Goal: Task Accomplishment & Management: Use online tool/utility

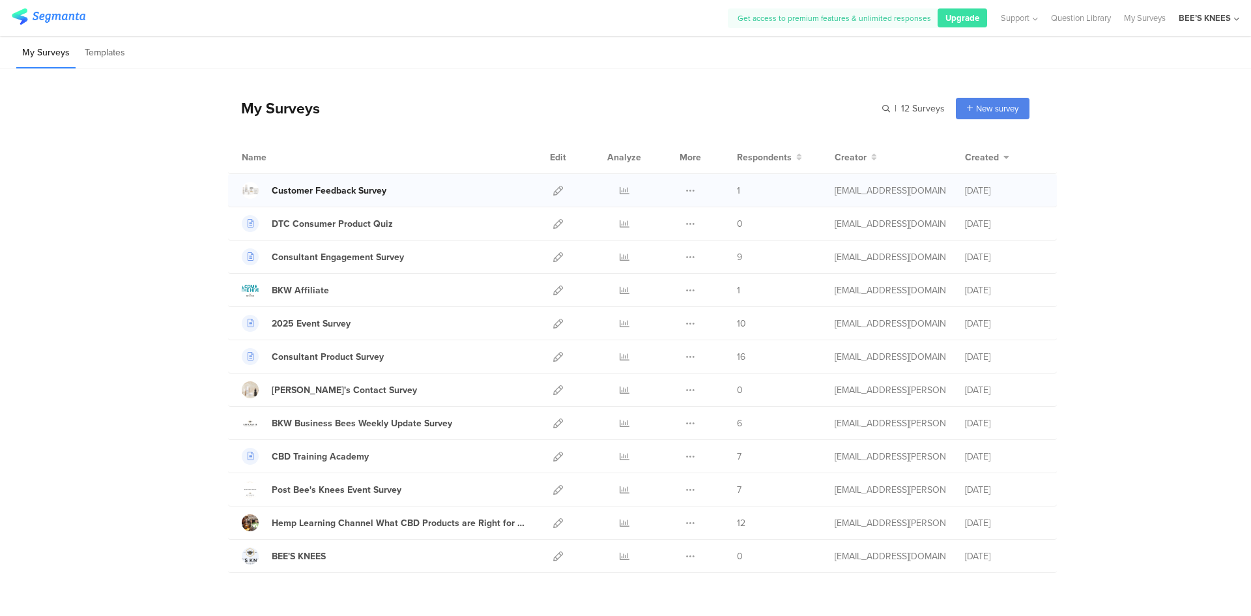
click at [310, 186] on div "Customer Feedback Survey" at bounding box center [329, 191] width 115 height 14
click at [553, 190] on icon at bounding box center [558, 191] width 10 height 10
click at [555, 223] on icon at bounding box center [558, 224] width 10 height 10
click at [554, 222] on icon at bounding box center [558, 224] width 10 height 10
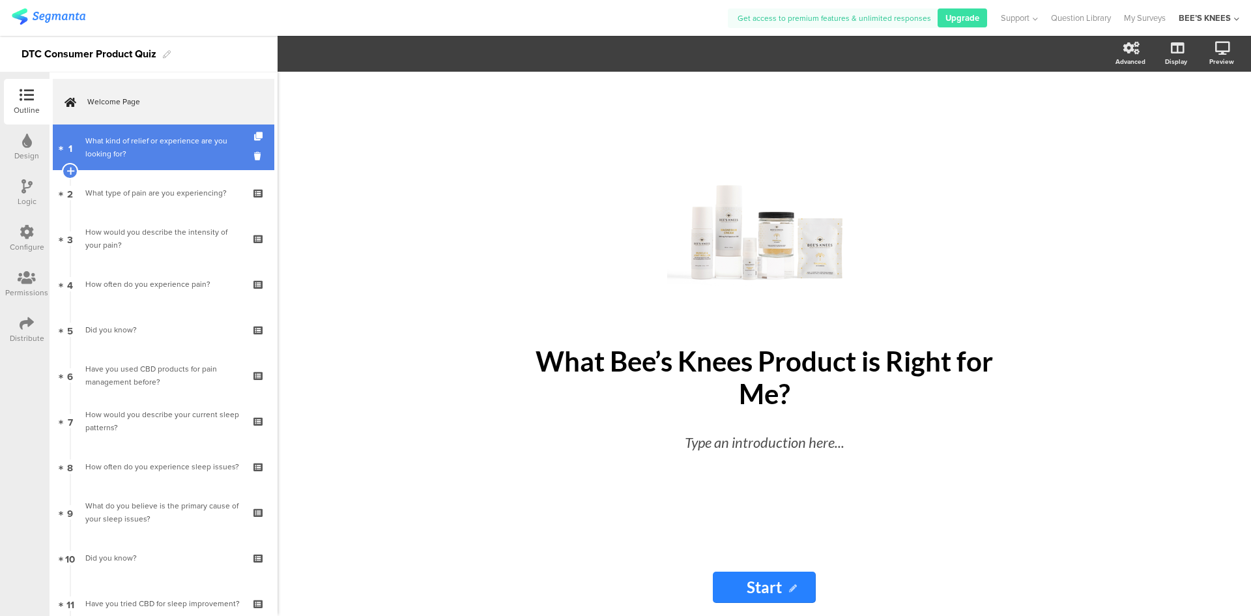
click at [155, 143] on div "What kind of relief or experience are you looking for?" at bounding box center [163, 147] width 156 height 26
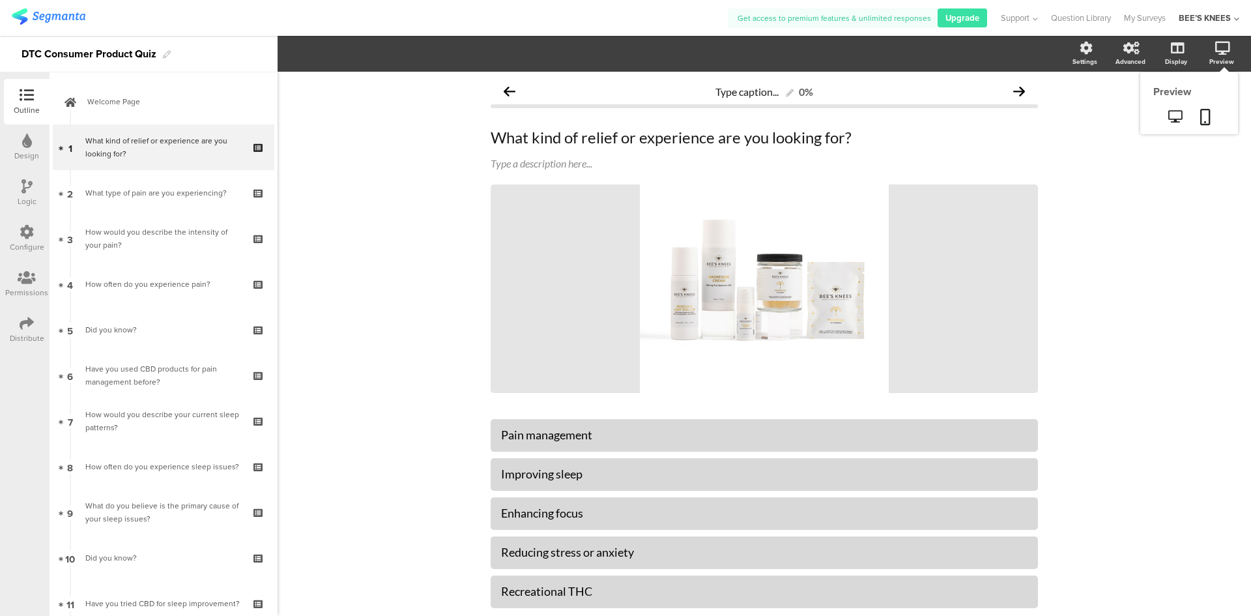
click at [1215, 48] on icon at bounding box center [1222, 48] width 15 height 13
click at [1169, 115] on icon at bounding box center [1175, 116] width 14 height 12
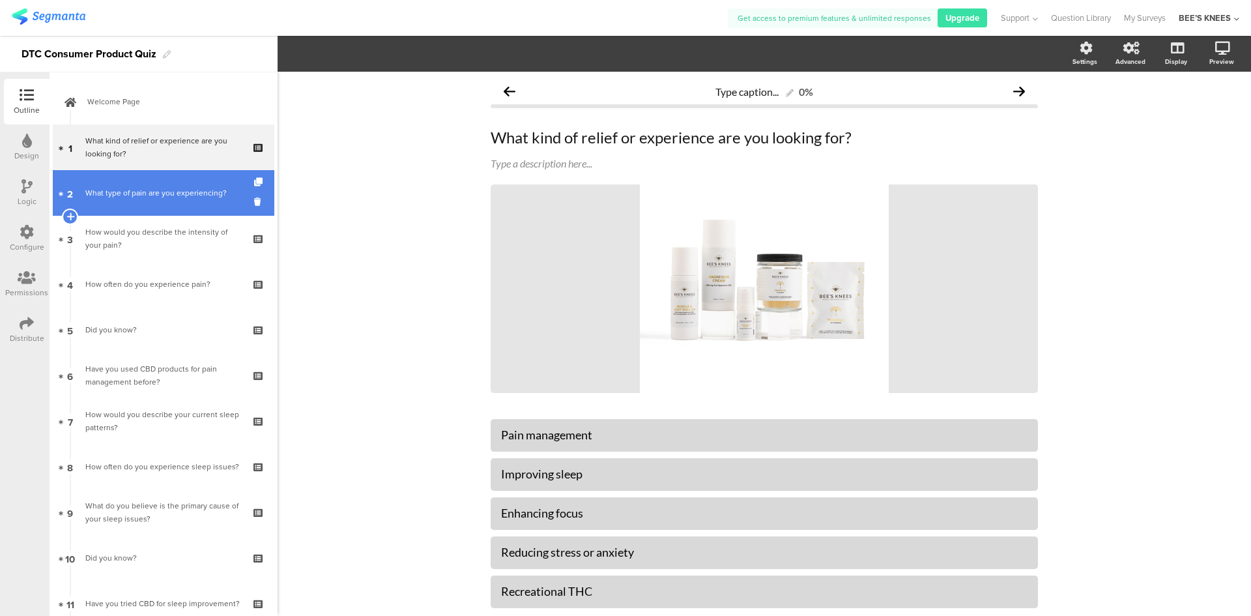
click at [189, 192] on div "What type of pain are you experiencing?" at bounding box center [163, 192] width 156 height 13
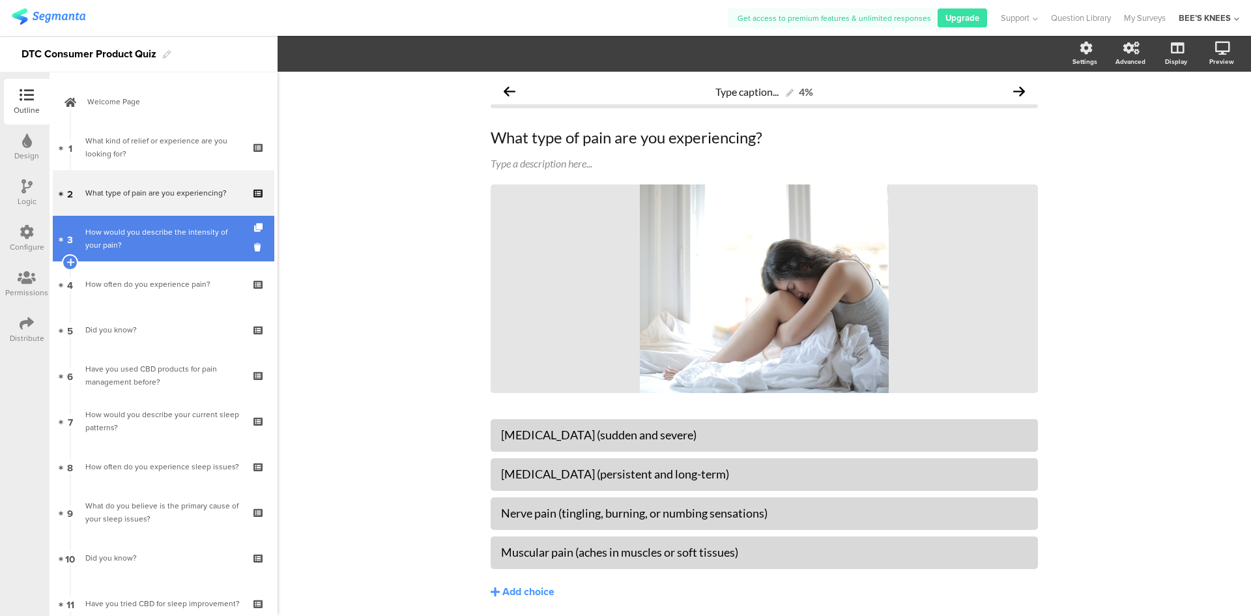
click at [170, 240] on div "How would you describe the intensity of your pain?" at bounding box center [163, 238] width 156 height 26
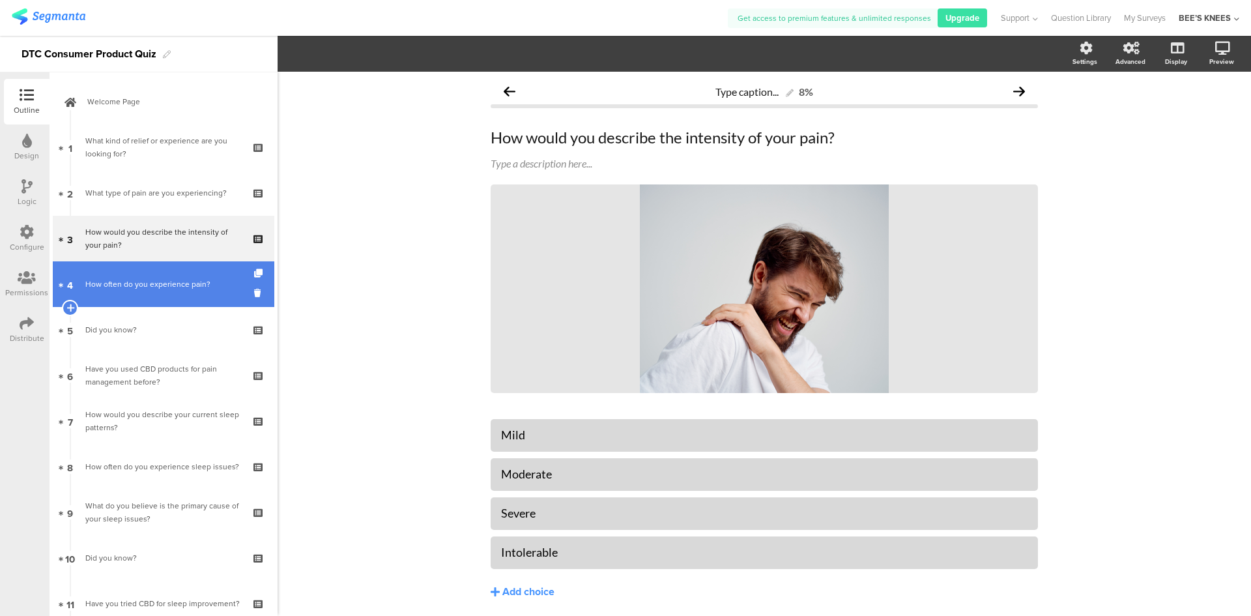
click at [166, 277] on link "4 How often do you experience pain?" at bounding box center [164, 284] width 222 height 46
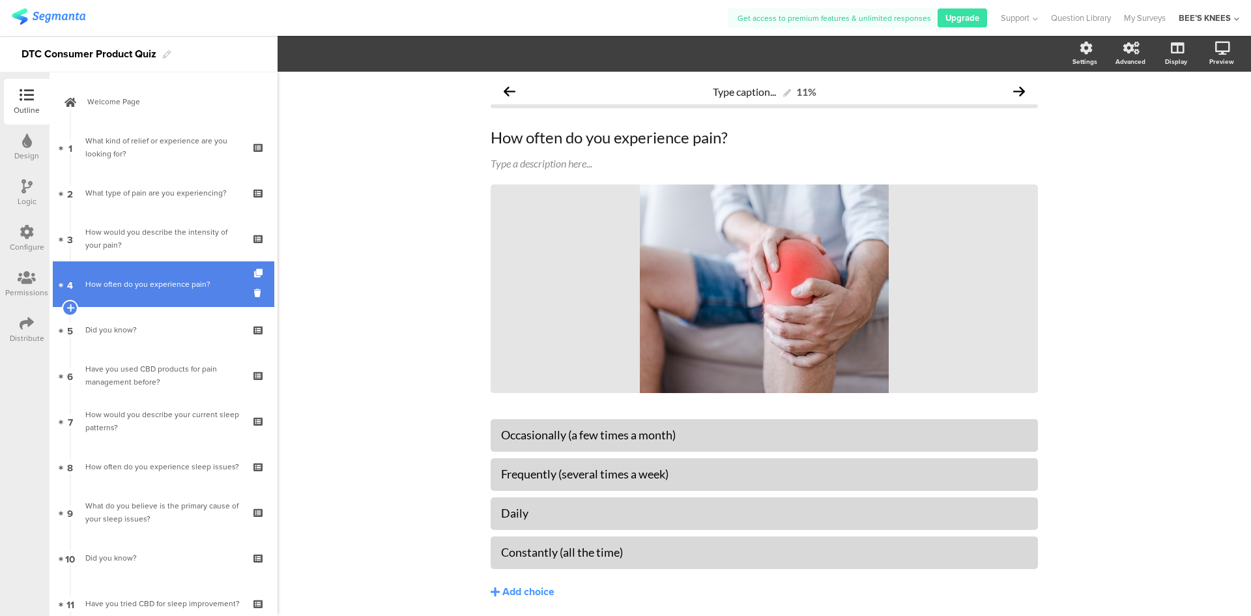
scroll to position [65, 0]
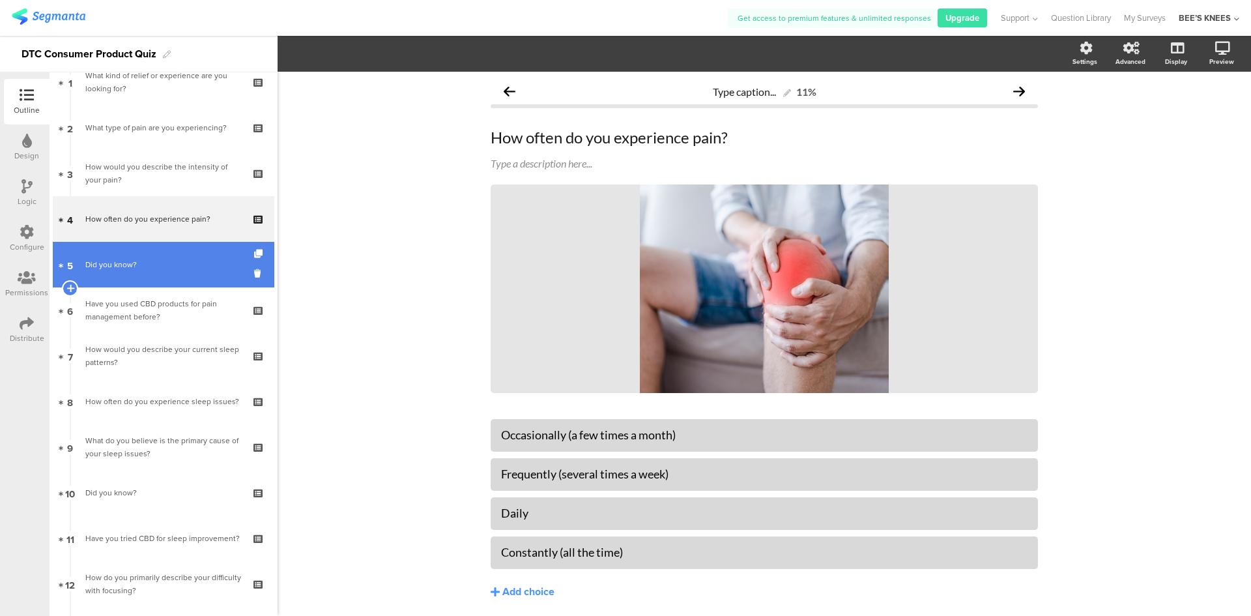
click at [160, 265] on div "Did you know?" at bounding box center [163, 264] width 156 height 13
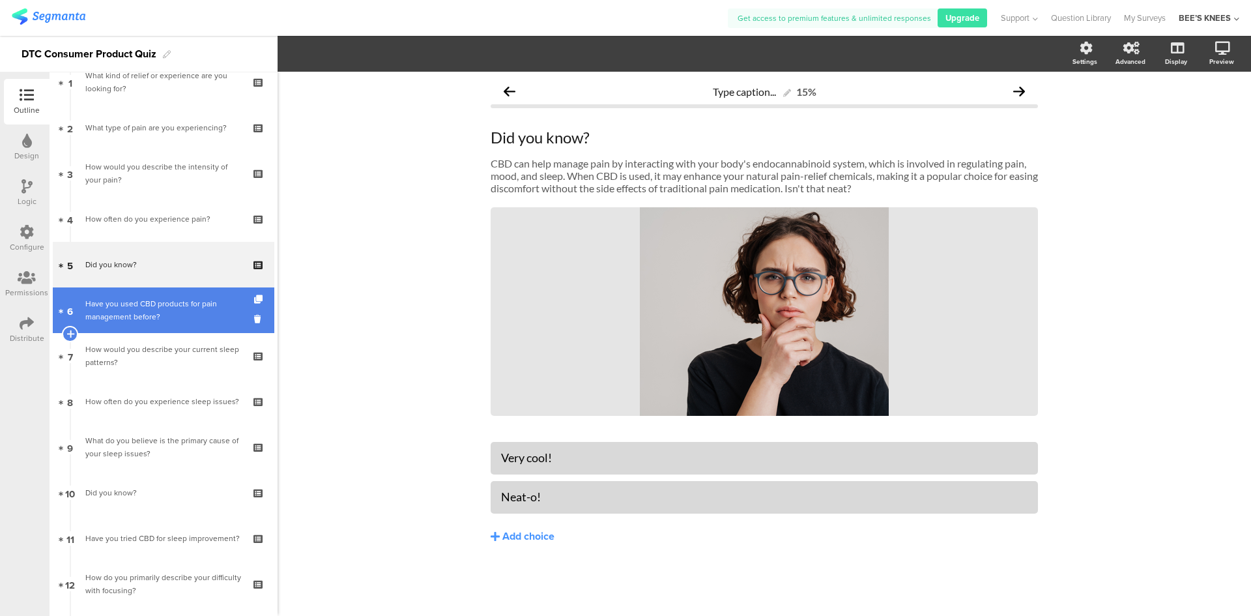
click at [147, 308] on div "Have you used CBD products for pain management before?" at bounding box center [163, 310] width 156 height 26
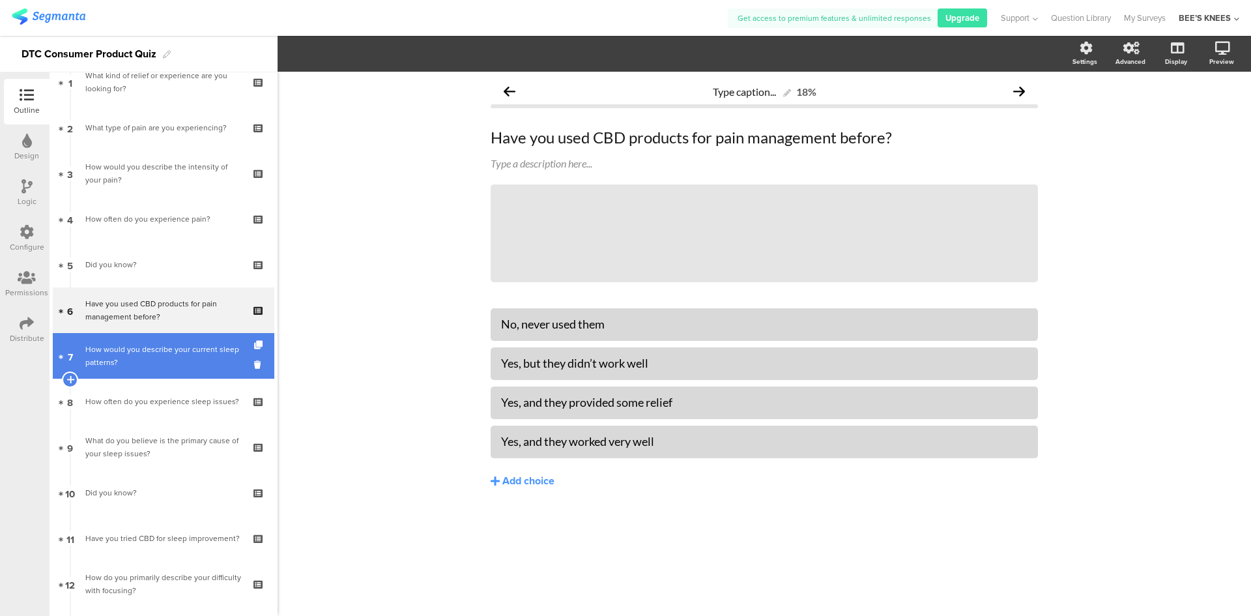
click at [161, 347] on div "How would you describe your current sleep patterns?" at bounding box center [163, 356] width 156 height 26
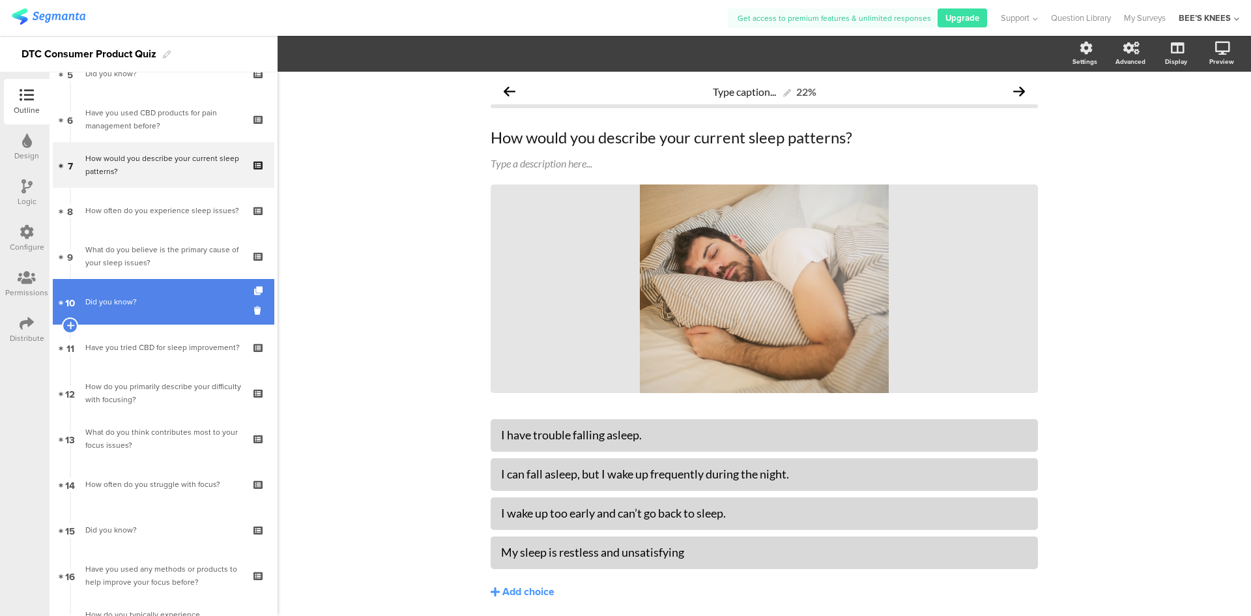
scroll to position [261, 0]
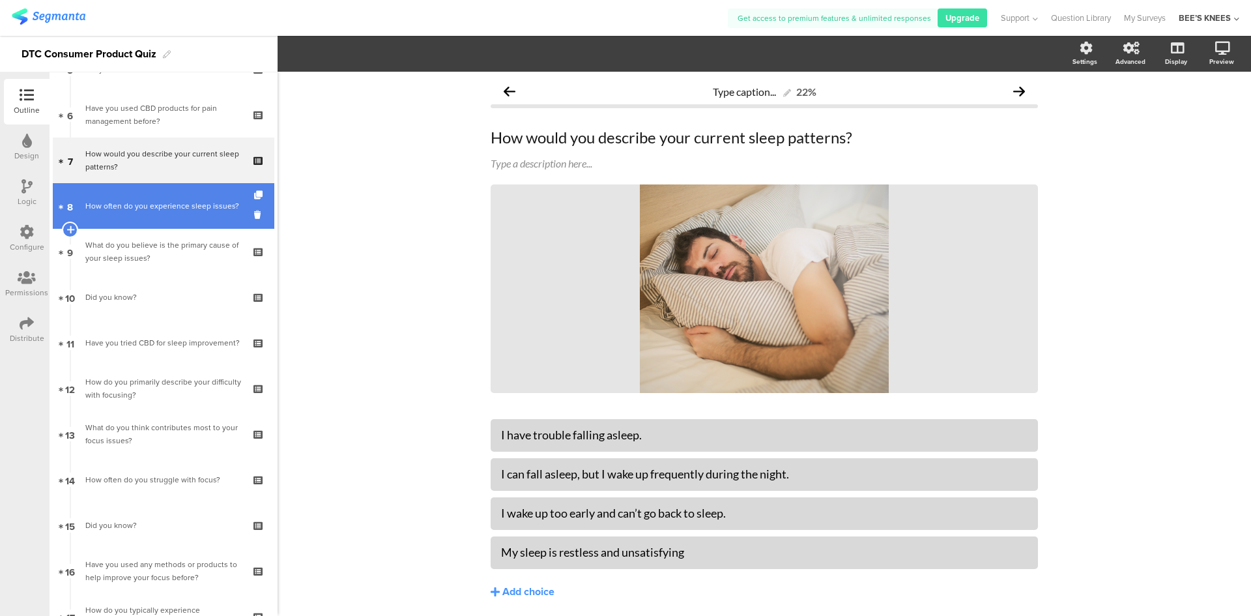
click at [165, 206] on div "How often do you experience sleep issues?" at bounding box center [163, 205] width 156 height 13
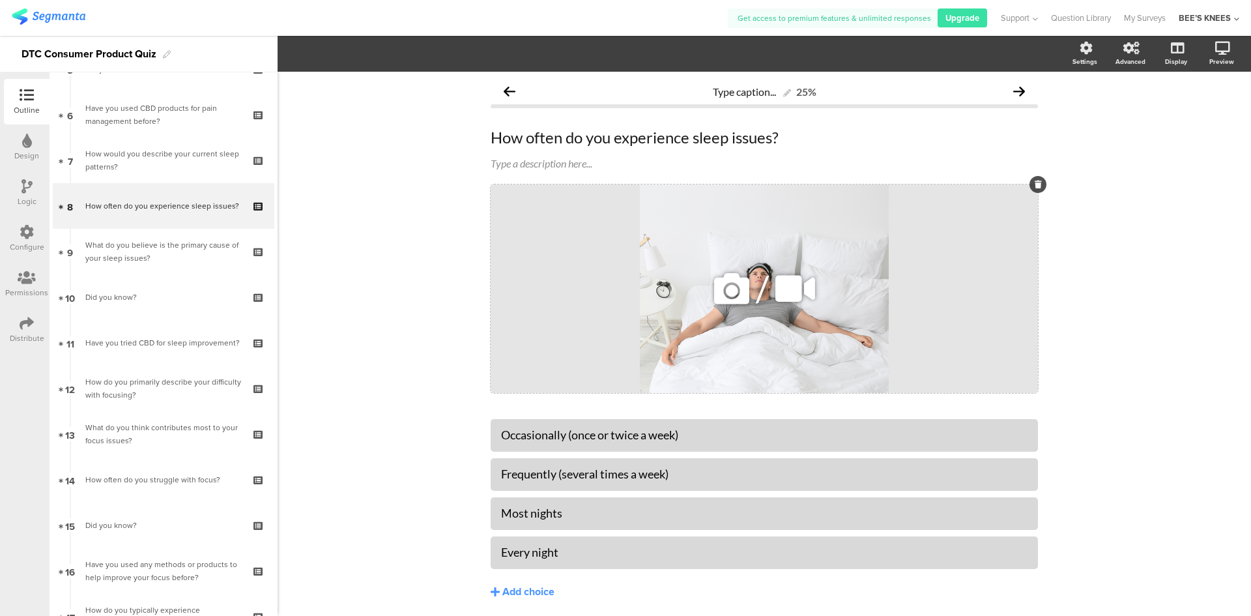
click at [499, 287] on div "/" at bounding box center [764, 288] width 547 height 208
click at [431, 242] on div "Type caption... 25% How often do you experience sleep issues? How often do you …" at bounding box center [764, 366] width 973 height 588
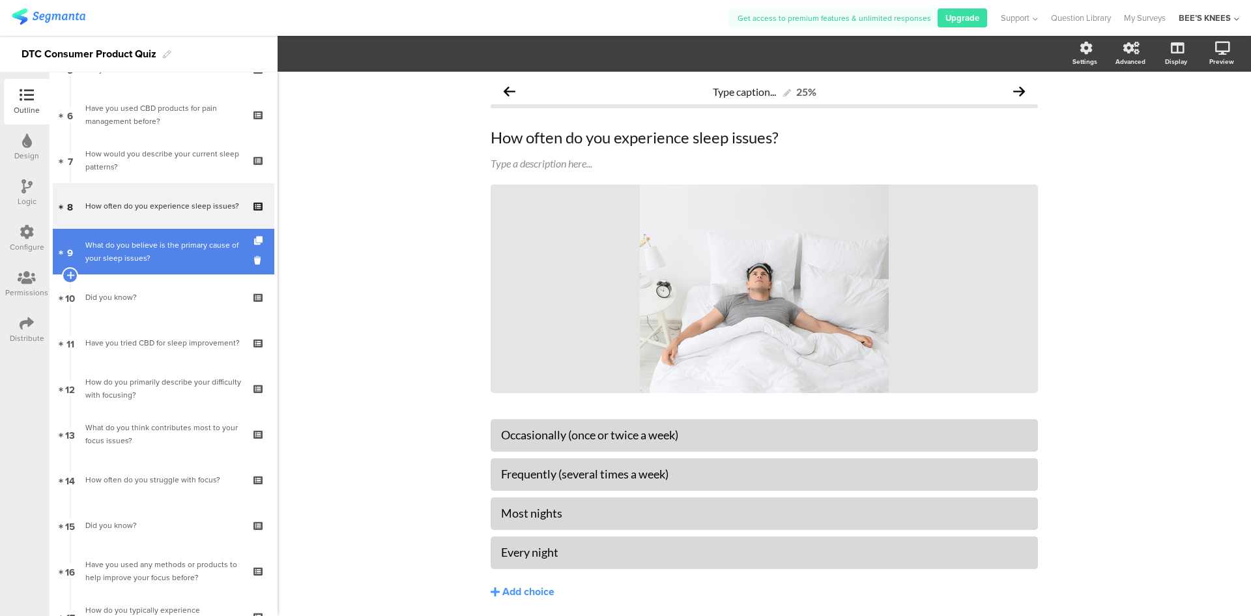
click at [152, 257] on div "What do you believe is the primary cause of your sleep issues?" at bounding box center [163, 251] width 156 height 26
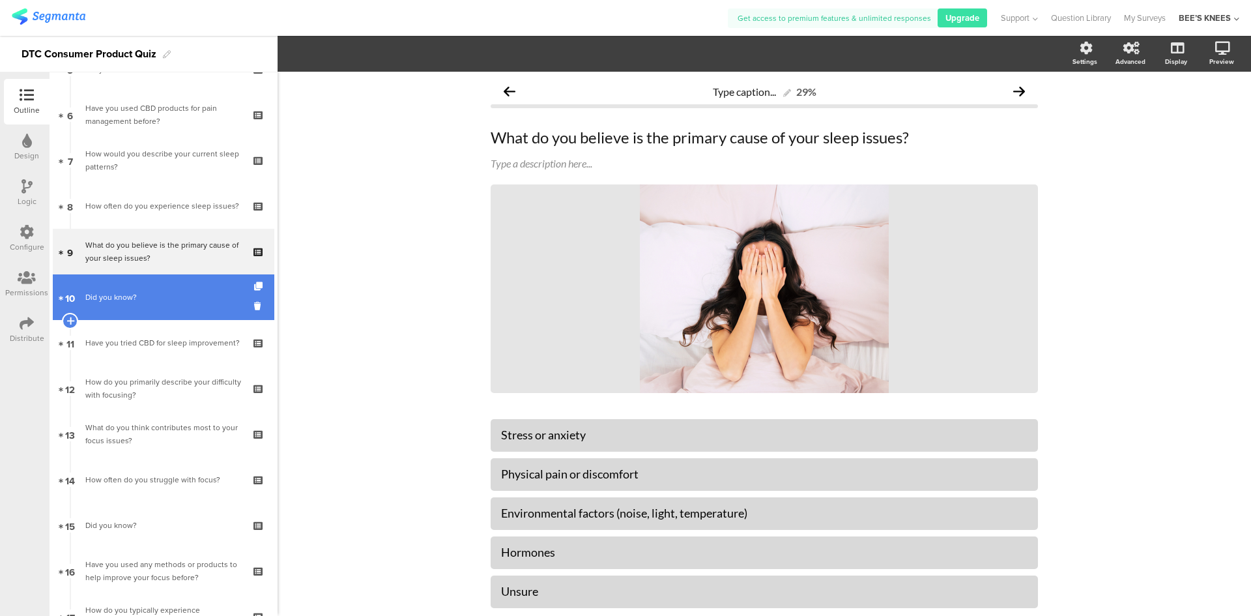
click at [154, 311] on link "10 Did you know?" at bounding box center [164, 297] width 222 height 46
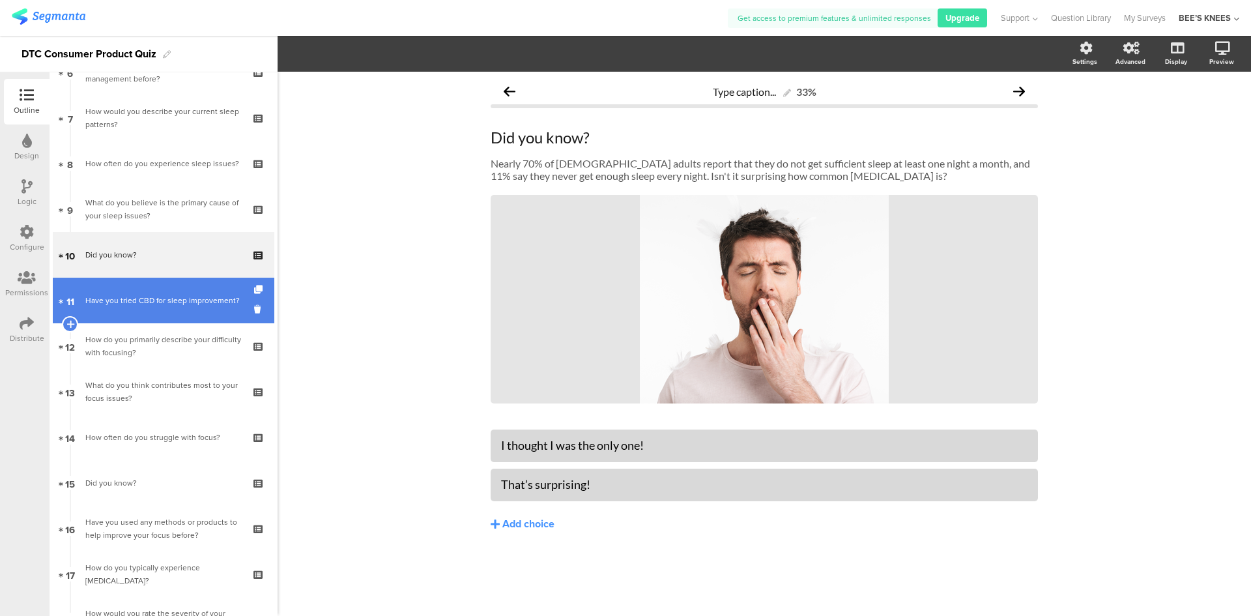
scroll to position [326, 0]
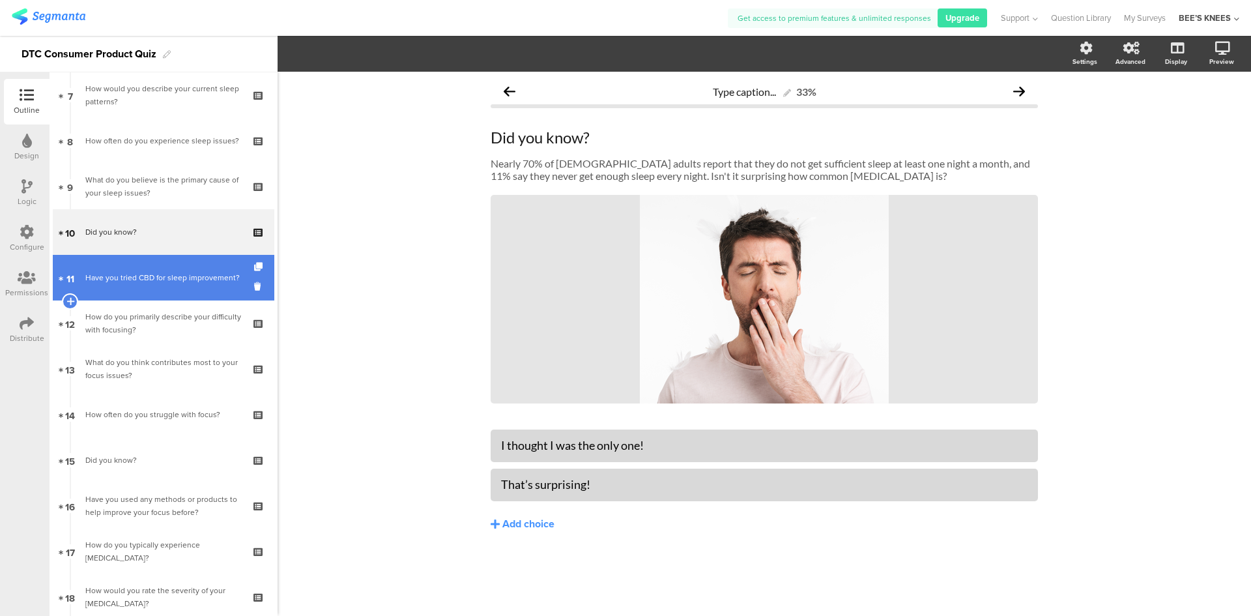
click at [124, 272] on div "Have you tried CBD for sleep improvement?" at bounding box center [163, 277] width 156 height 13
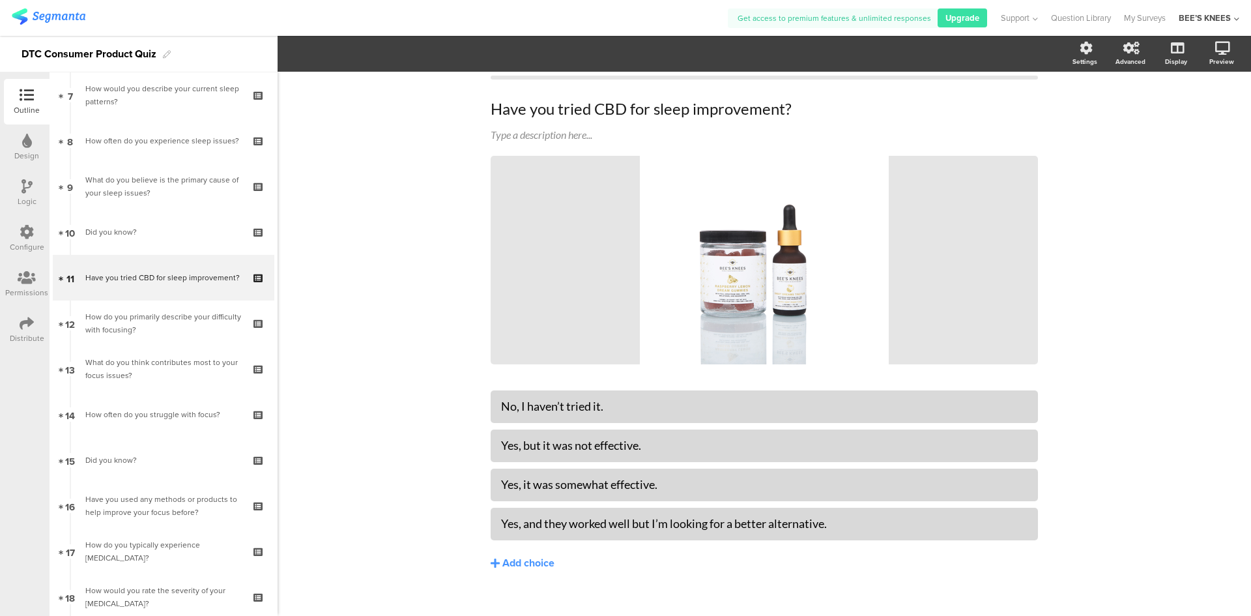
scroll to position [44, 0]
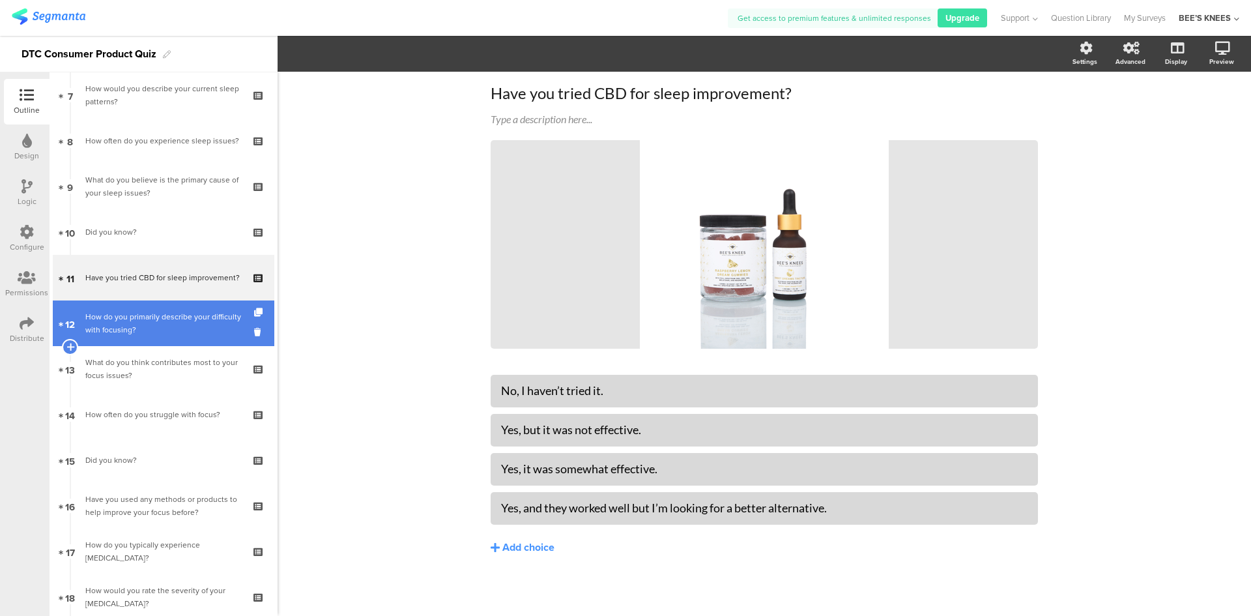
click at [177, 326] on div "How do you primarily describe your difficulty with focusing?" at bounding box center [163, 323] width 156 height 26
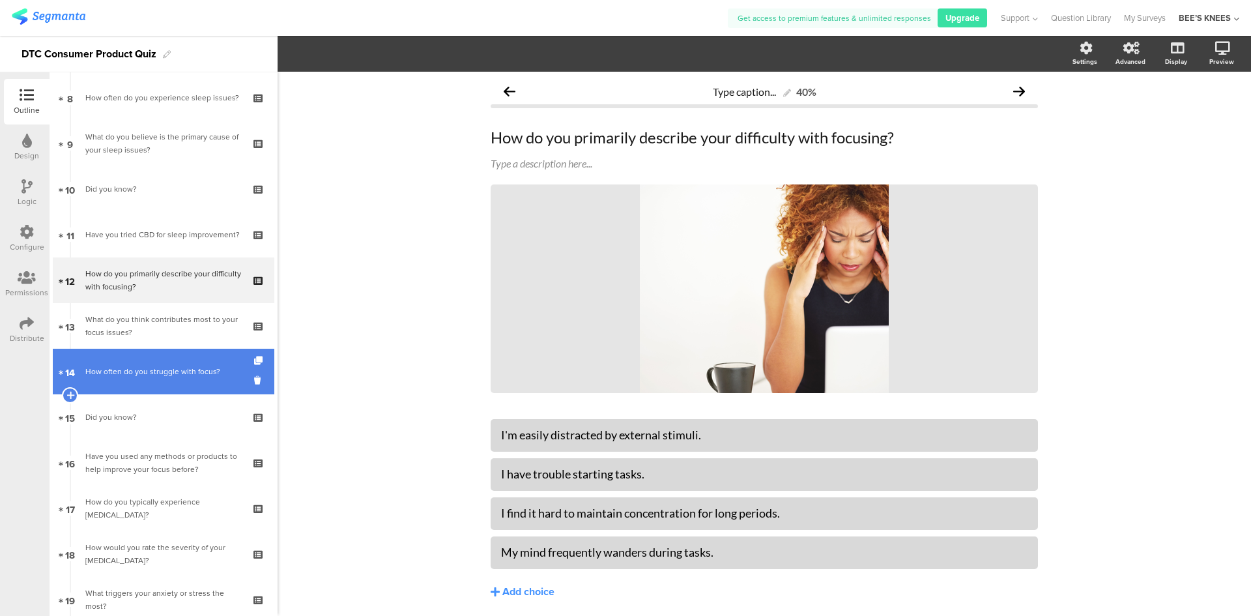
scroll to position [456, 0]
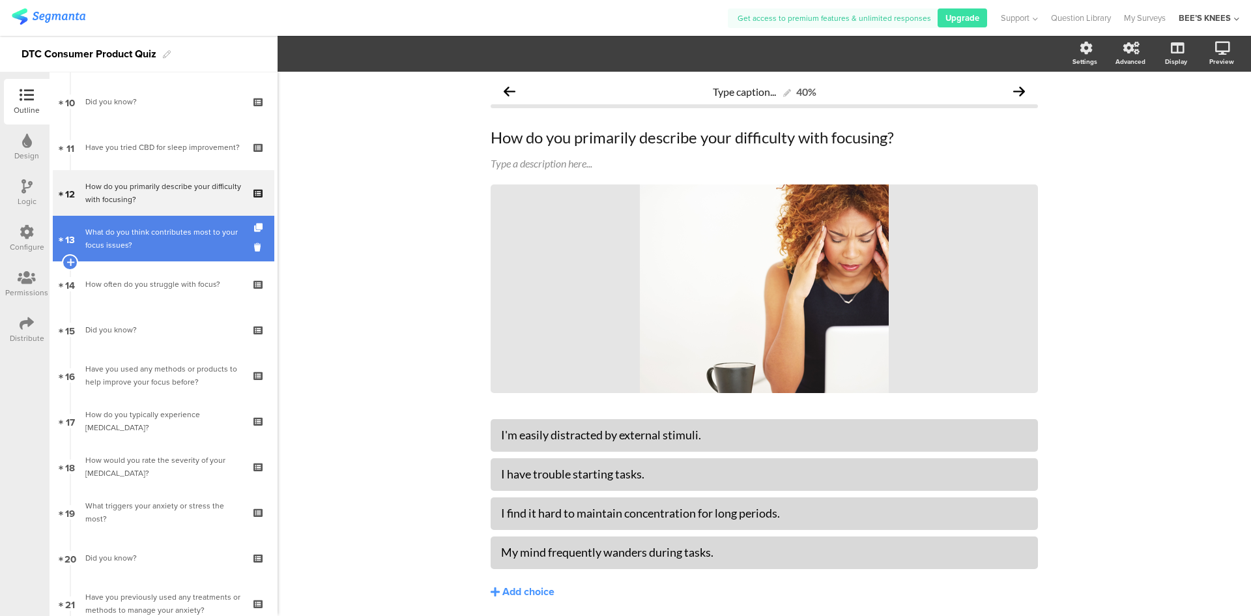
click at [179, 238] on div "What do you think contributes most to your focus issues?" at bounding box center [163, 238] width 156 height 26
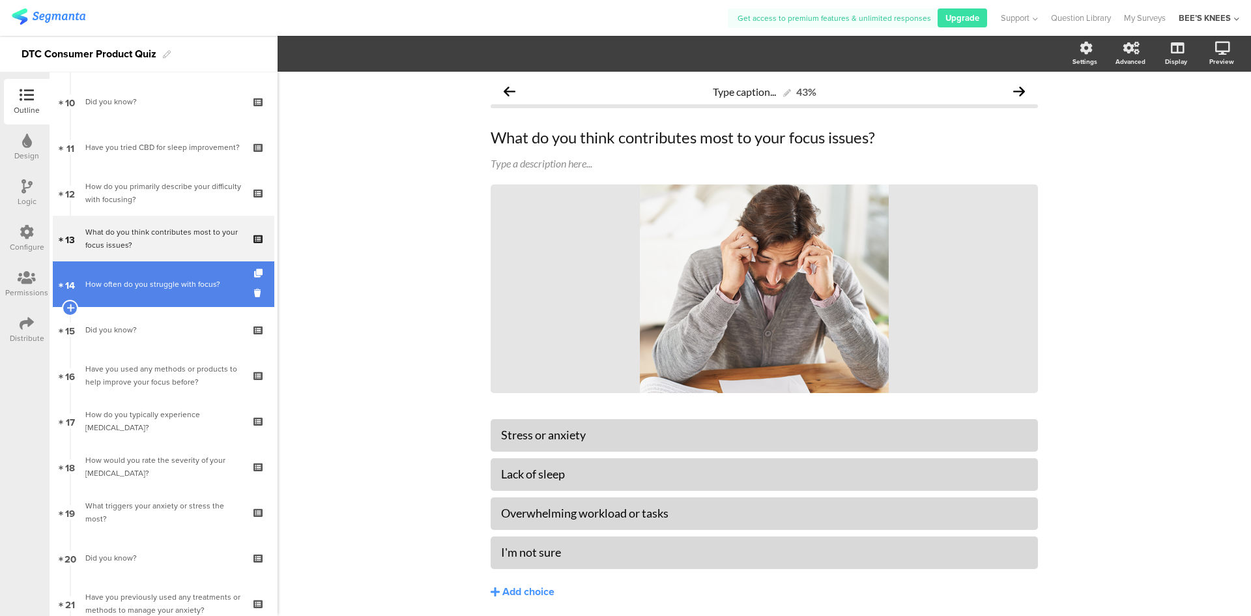
click at [166, 271] on link "14 How often do you struggle with focus?" at bounding box center [164, 284] width 222 height 46
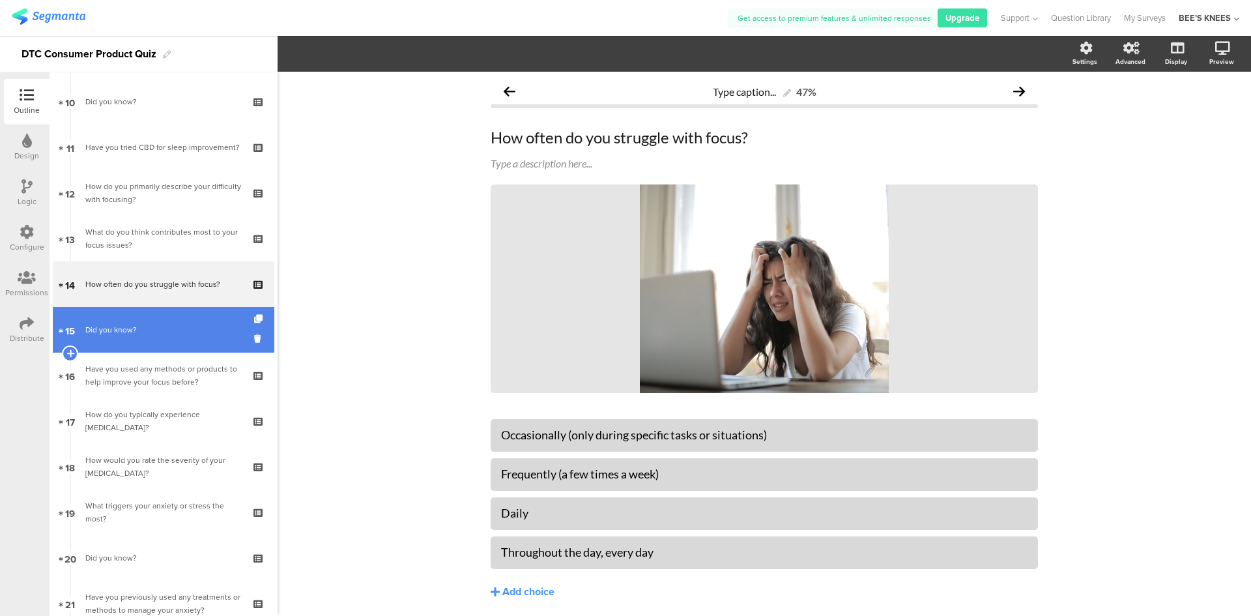
click at [139, 333] on div "Did you know?" at bounding box center [163, 329] width 156 height 13
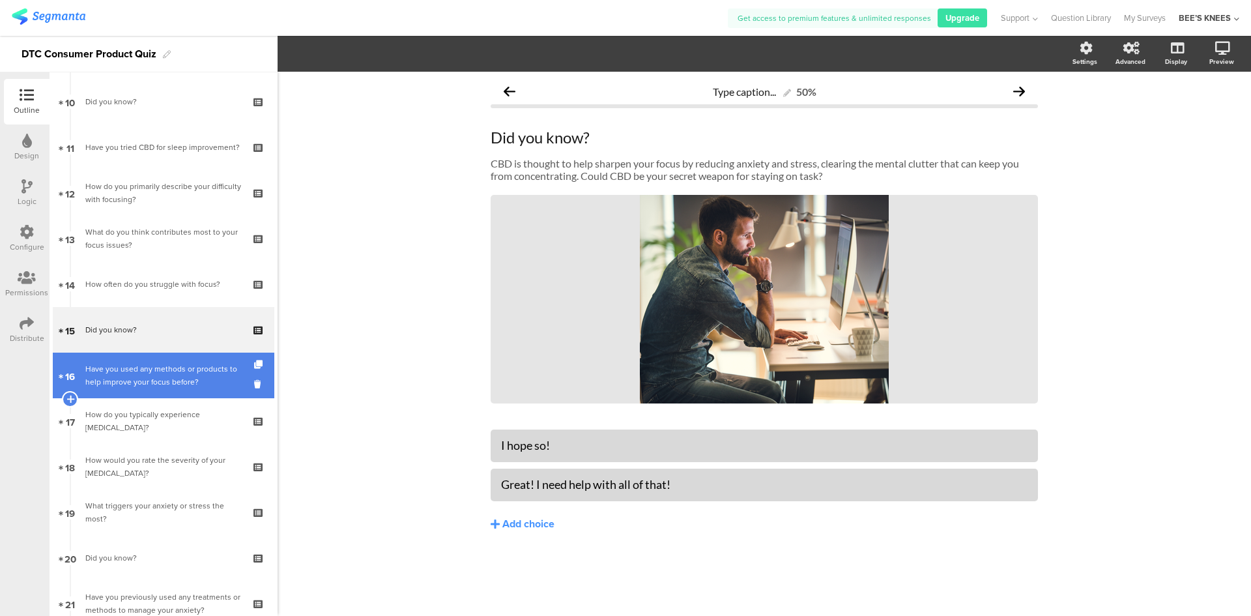
click at [166, 373] on div "Have you used any methods or products to help improve your focus before?" at bounding box center [163, 375] width 156 height 26
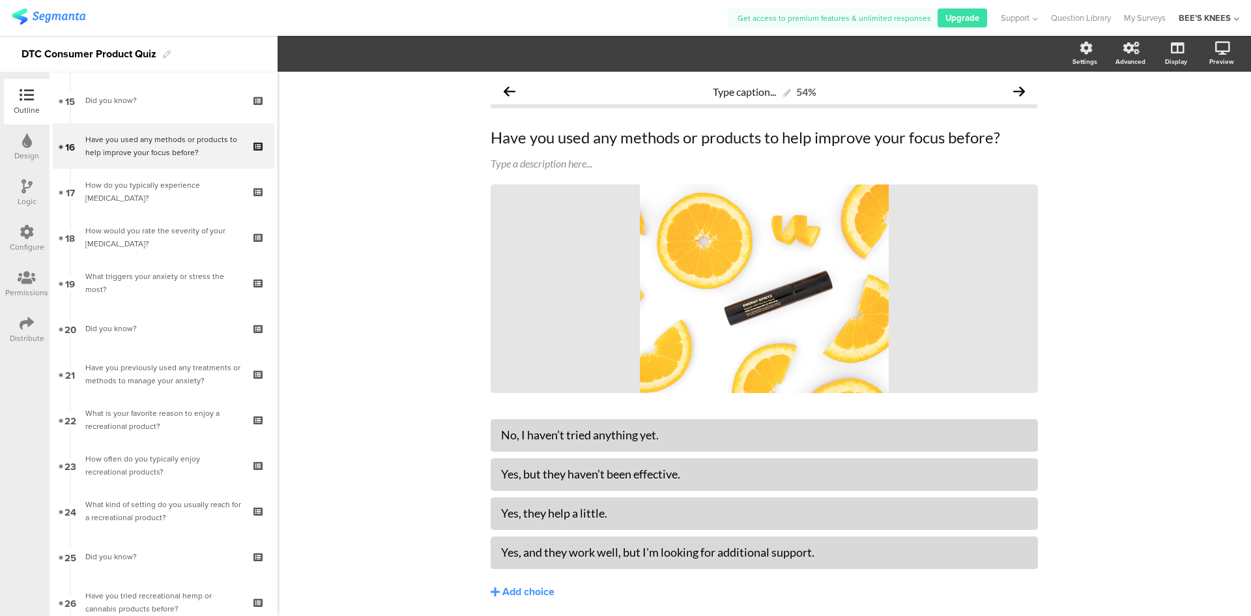
scroll to position [687, 0]
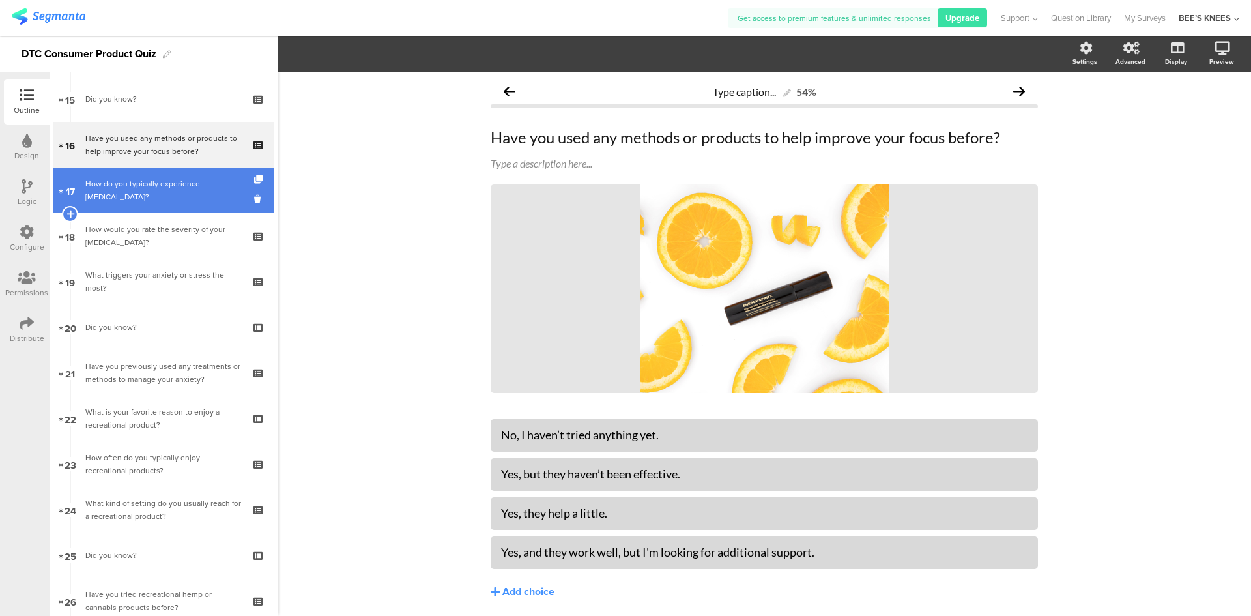
click at [163, 195] on div "How do you typically experience [MEDICAL_DATA]?" at bounding box center [163, 190] width 156 height 26
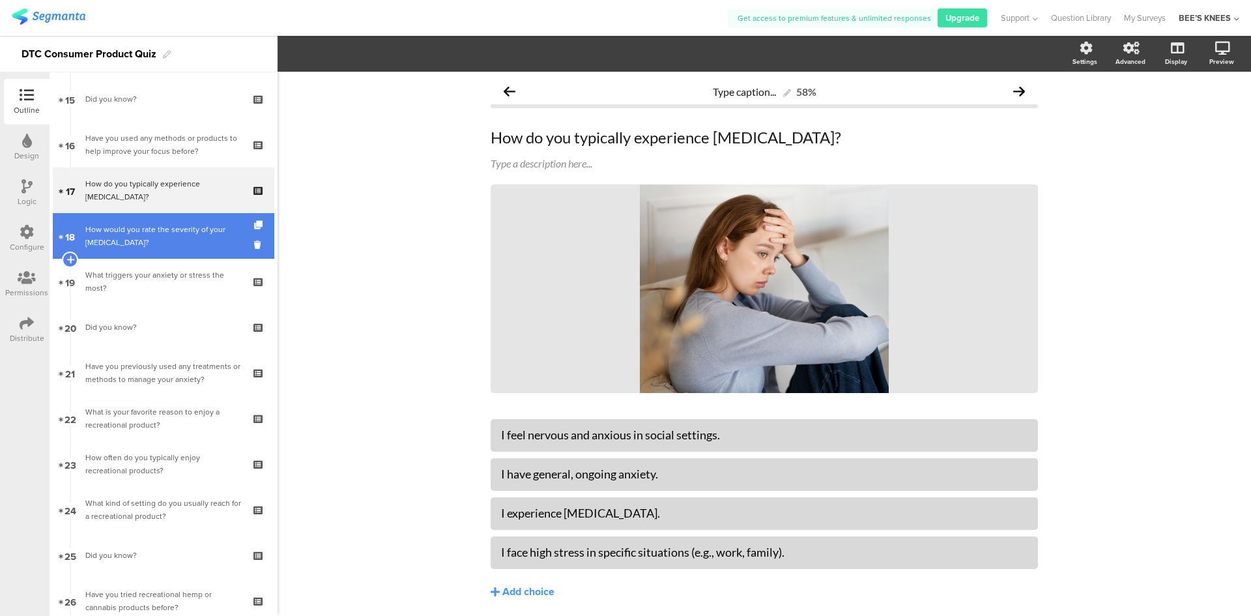
click at [154, 220] on link "18 How would you rate the severity of your [MEDICAL_DATA]?" at bounding box center [164, 236] width 222 height 46
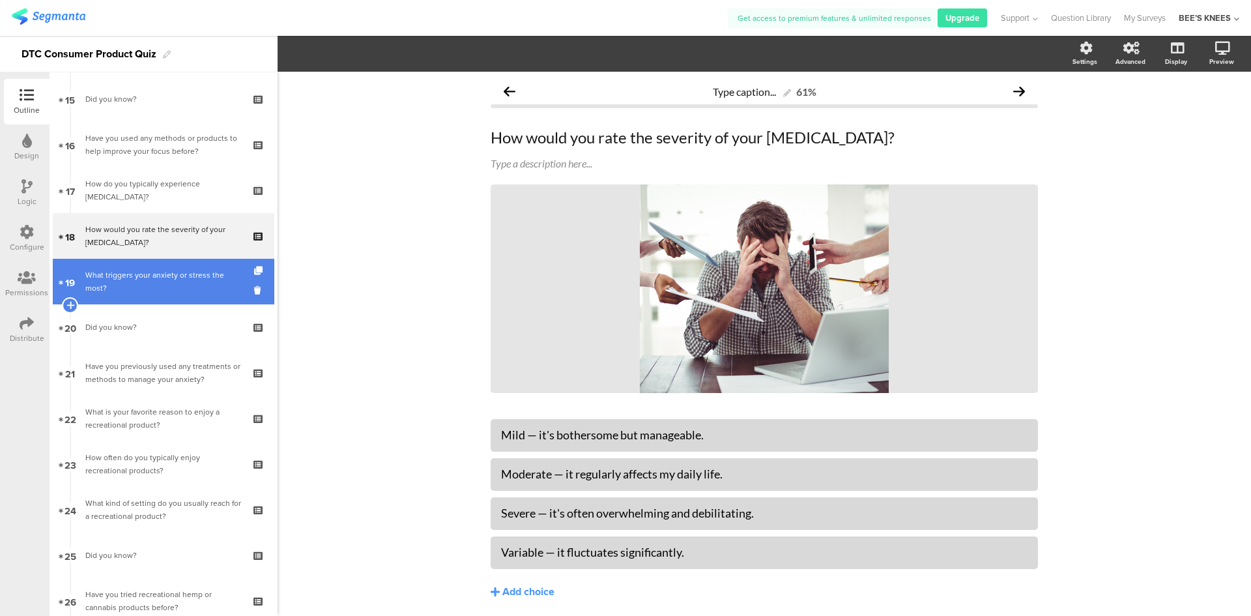
click at [117, 270] on div "What triggers your anxiety or stress the most?" at bounding box center [163, 281] width 156 height 26
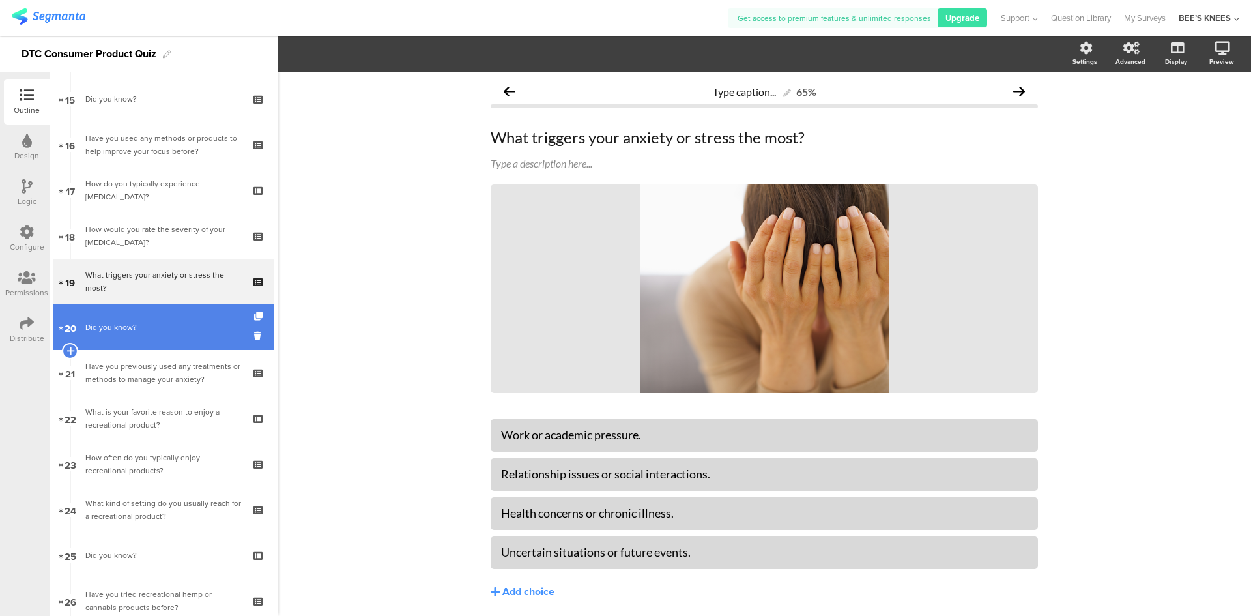
click at [136, 328] on div "Did you know?" at bounding box center [163, 327] width 156 height 13
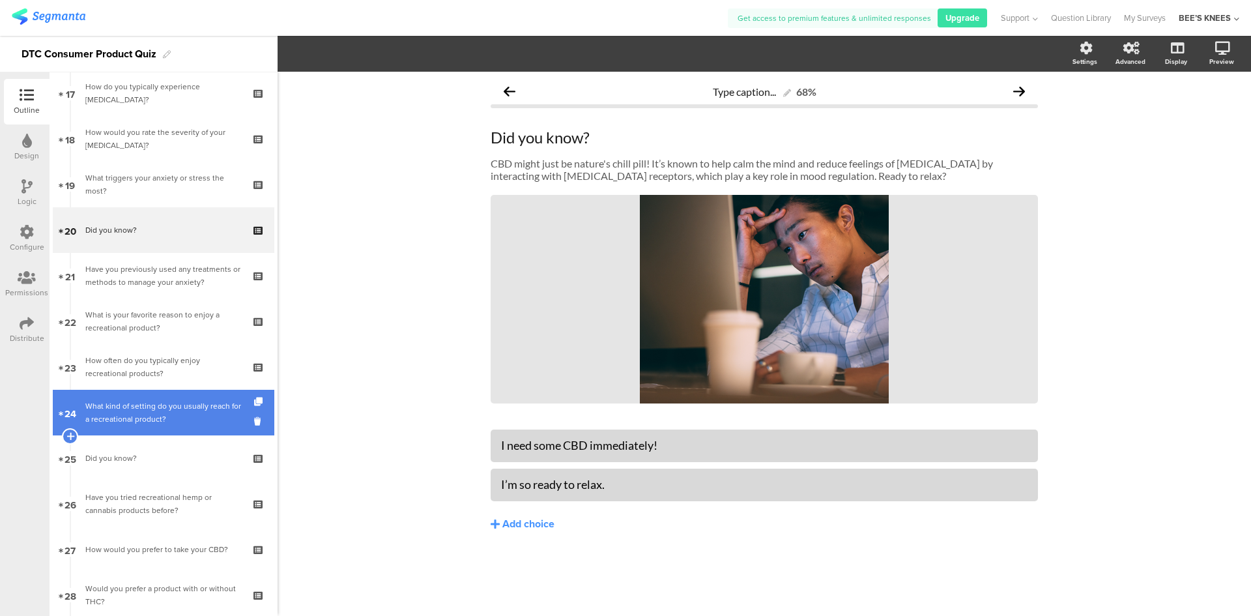
scroll to position [817, 0]
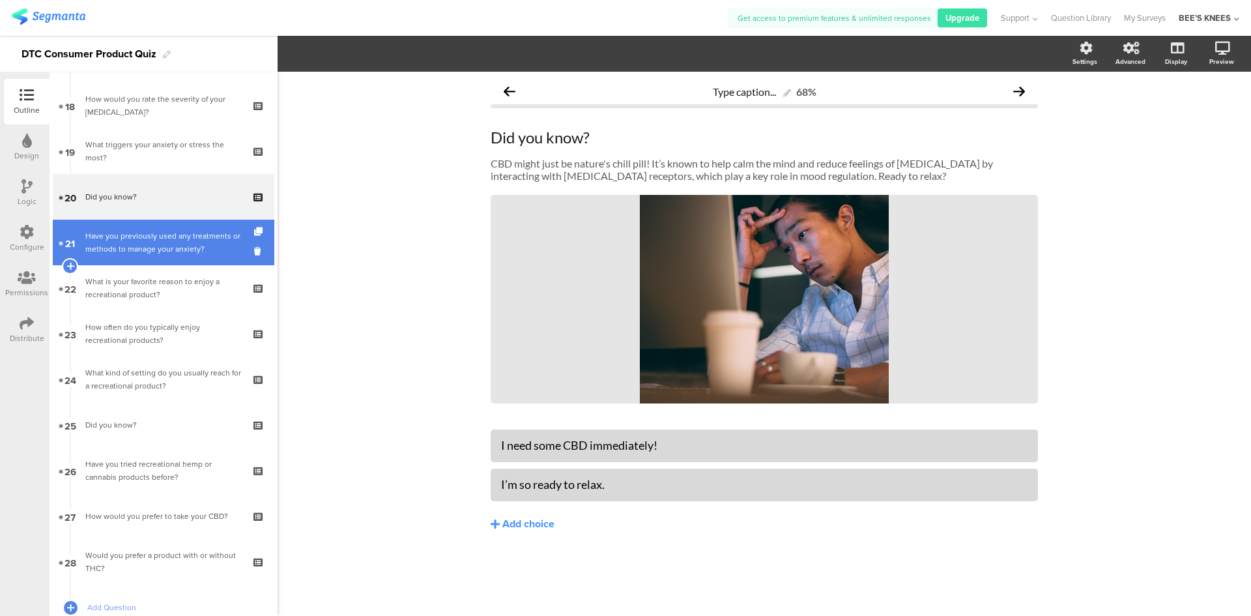
click at [170, 253] on div "Have you previously used any treatments or methods to manage your anxiety?" at bounding box center [163, 242] width 156 height 26
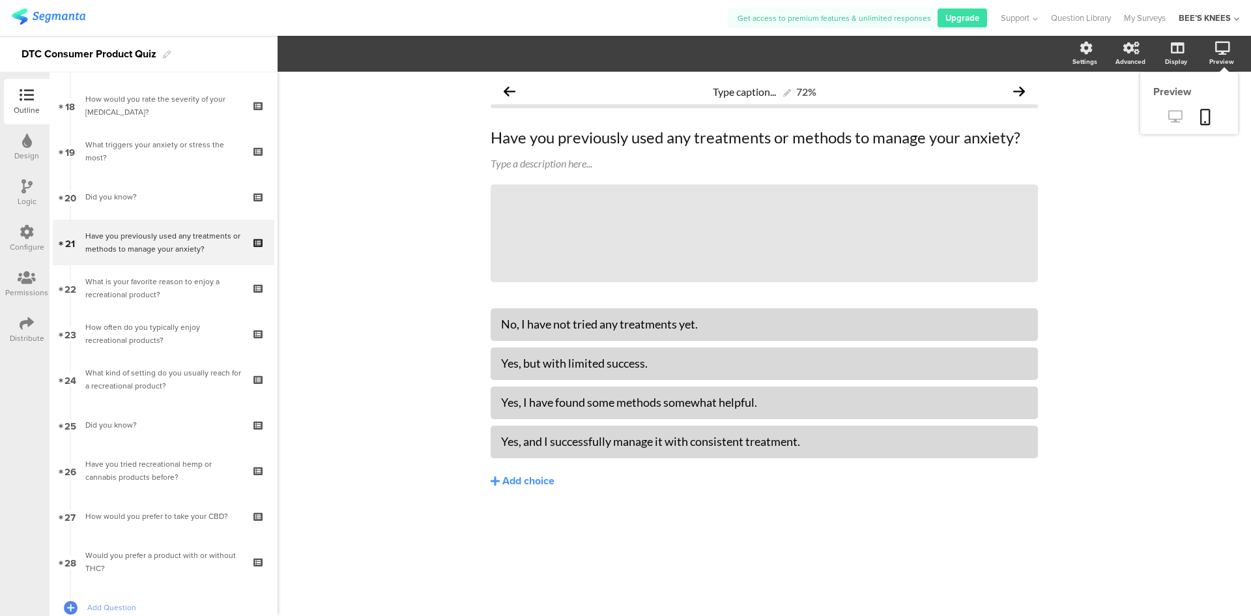
click at [1177, 117] on icon at bounding box center [1175, 116] width 14 height 12
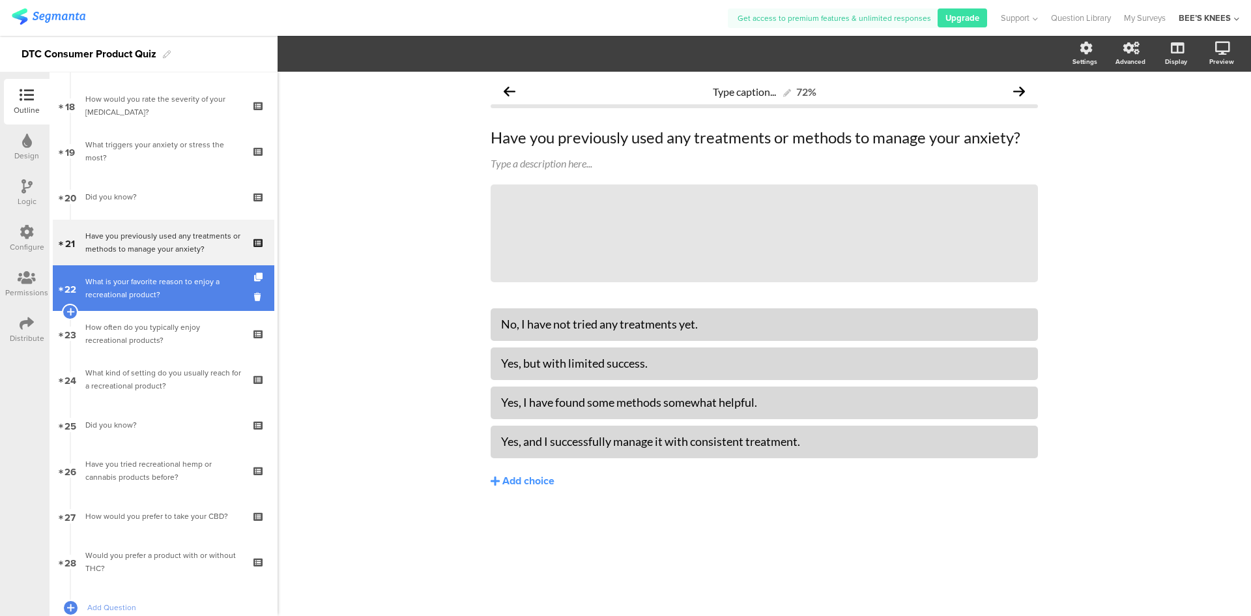
click at [163, 283] on div "What is your favorite reason to enjoy a recreational product?" at bounding box center [163, 288] width 156 height 26
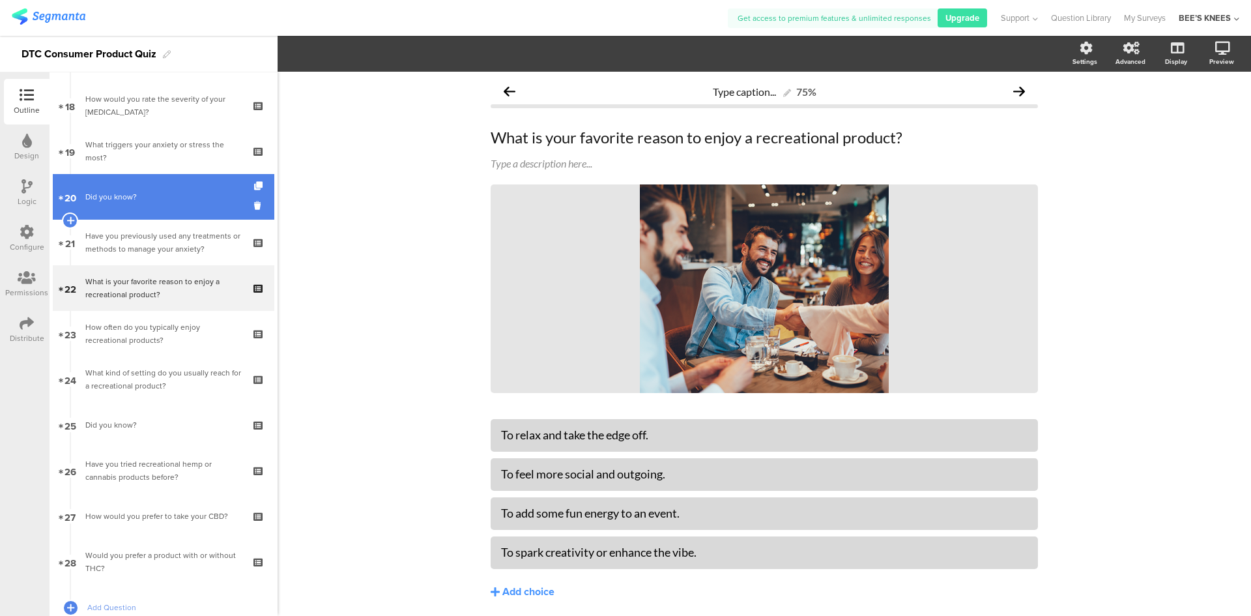
scroll to position [882, 0]
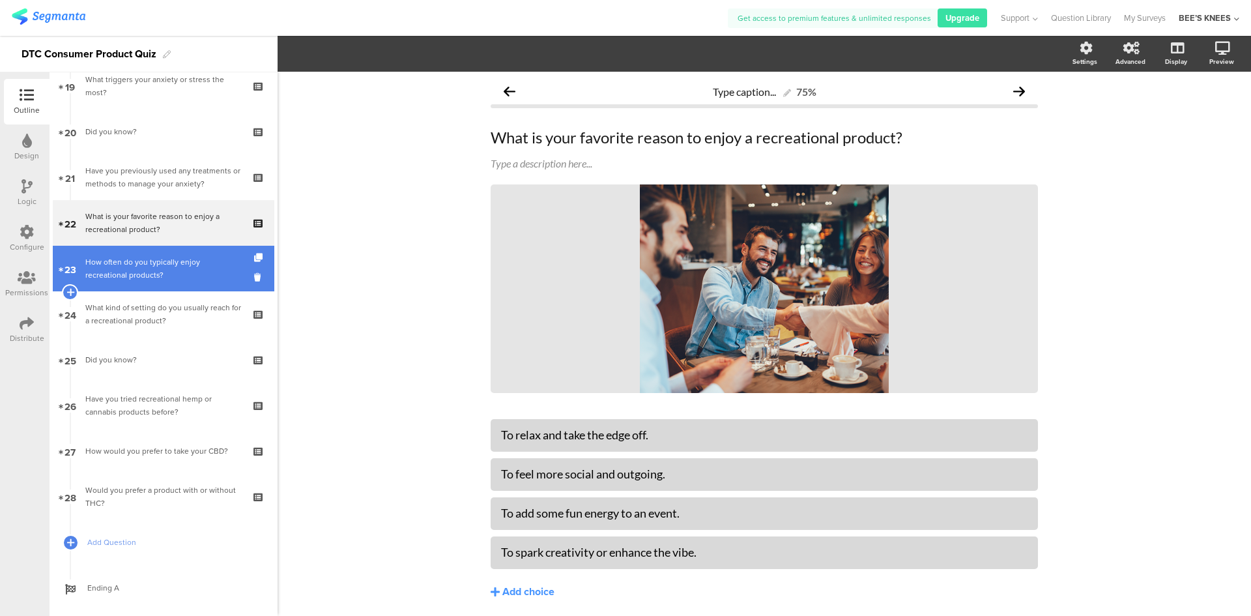
click at [165, 274] on div "How often do you typically enjoy recreational products?" at bounding box center [163, 268] width 156 height 26
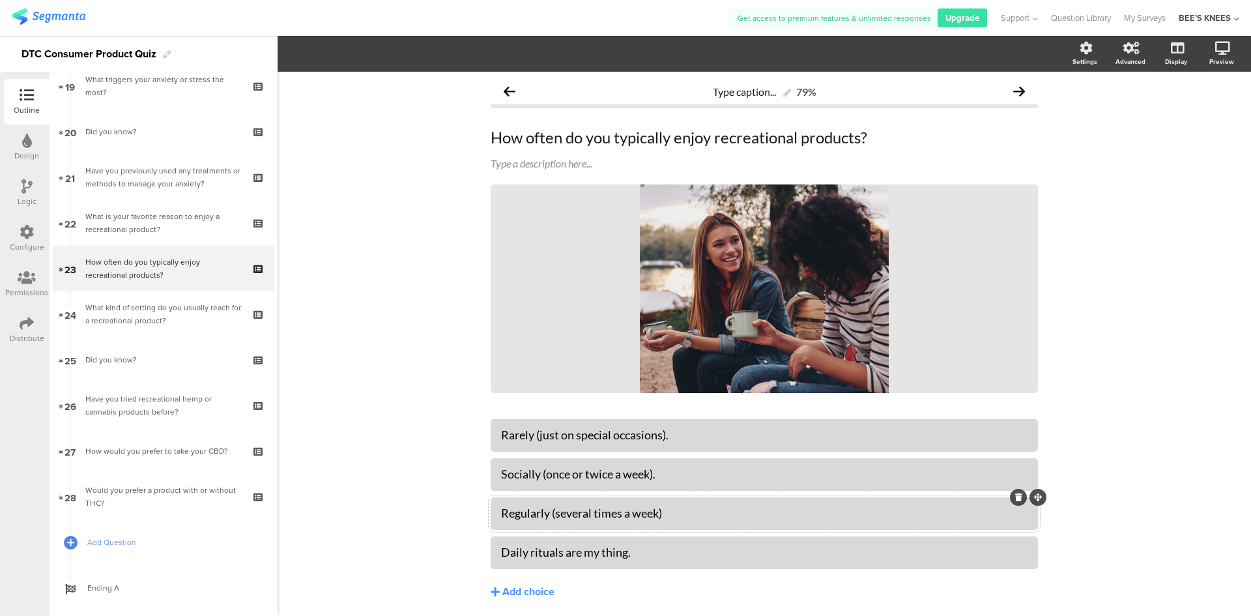
click at [667, 515] on div "Regularly (several times a week)" at bounding box center [764, 513] width 526 height 15
click at [349, 282] on div "Type caption... 79% How often do you typically enjoy recreational products? How…" at bounding box center [764, 366] width 973 height 588
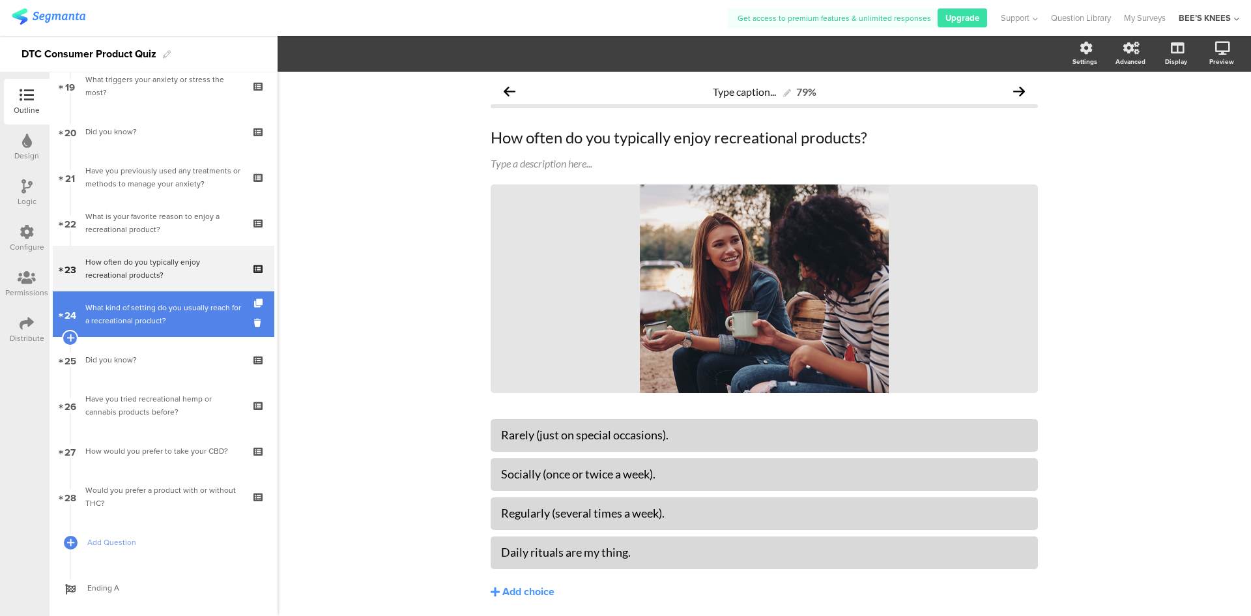
click at [156, 313] on div "What kind of setting do you usually reach for a recreational product?" at bounding box center [163, 314] width 156 height 26
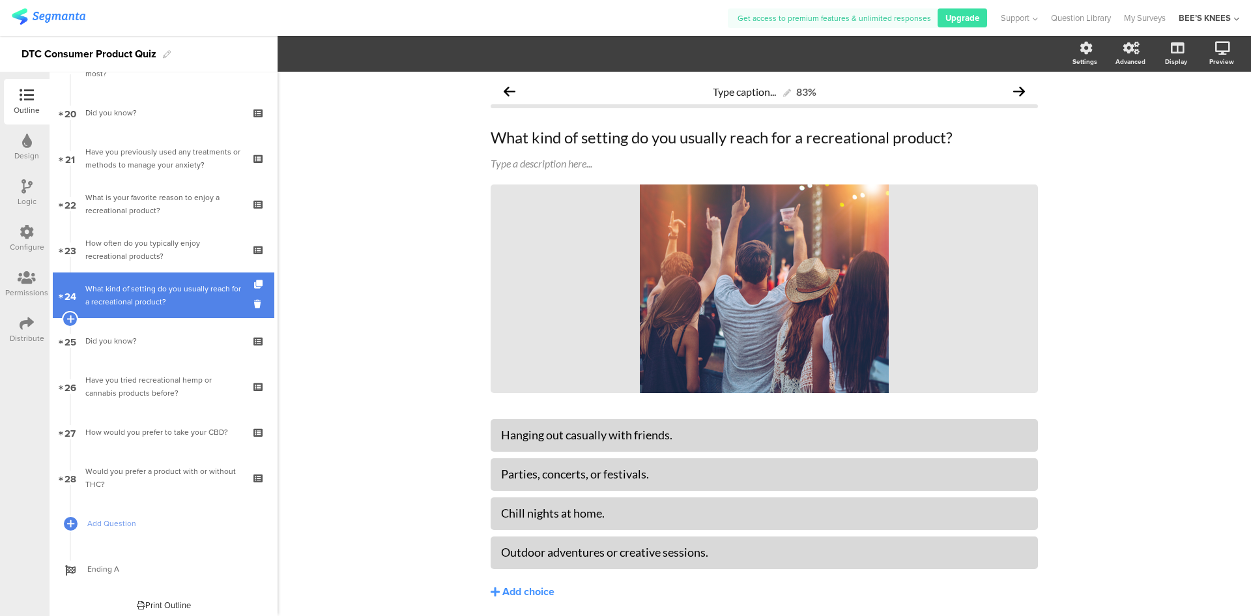
scroll to position [906, 0]
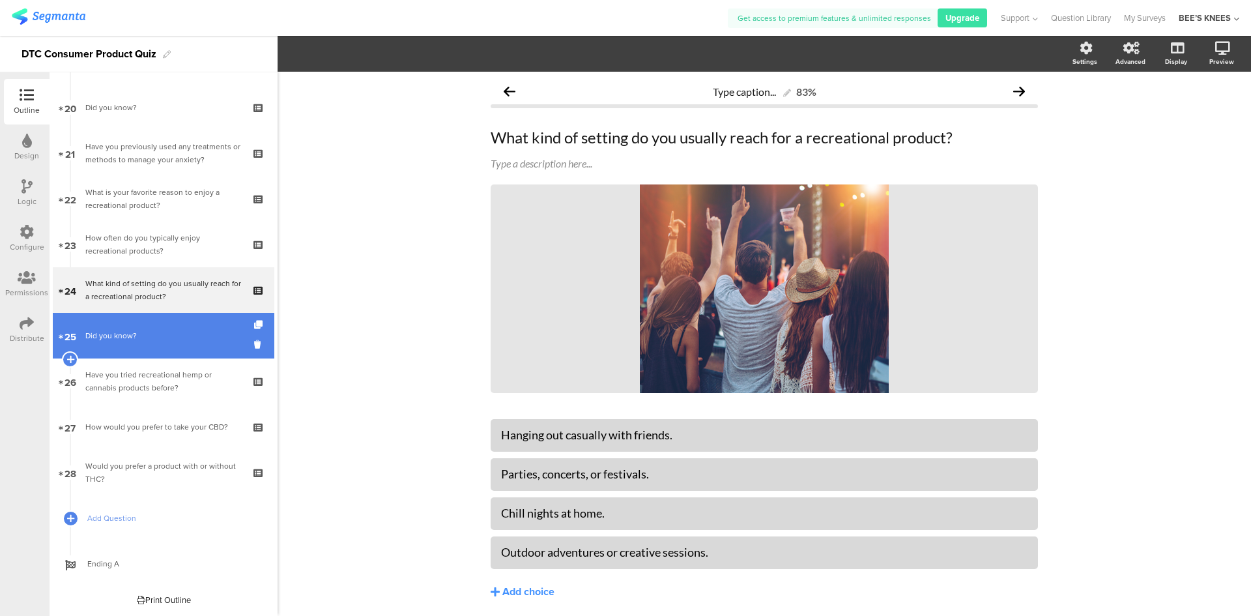
click at [156, 337] on div "Did you know?" at bounding box center [163, 335] width 156 height 13
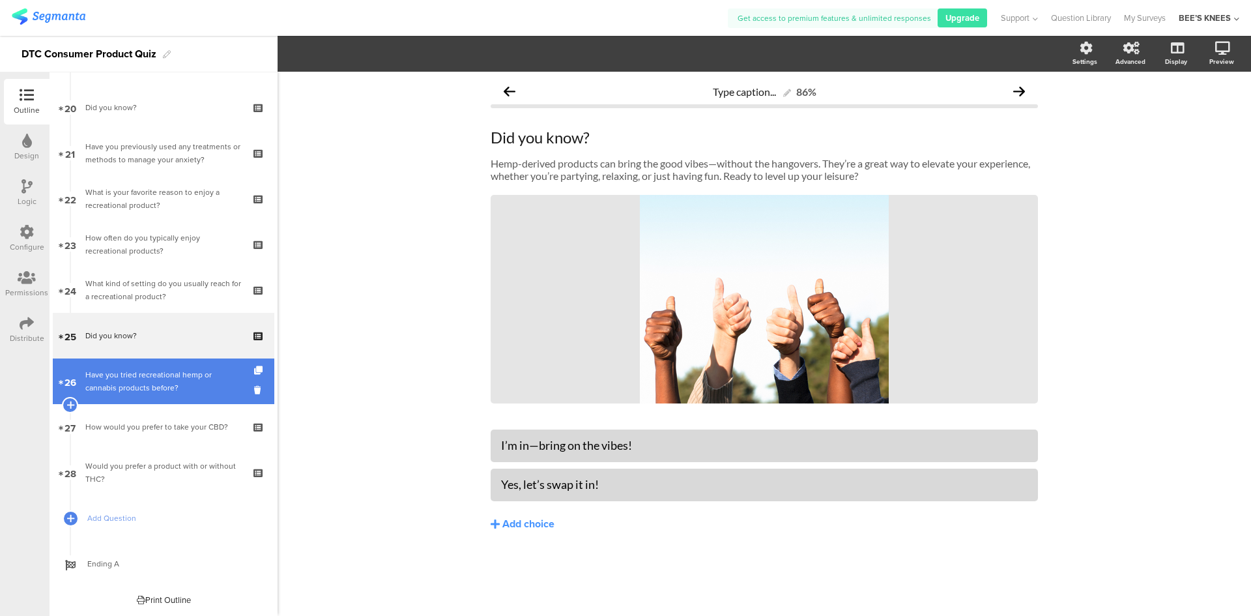
click at [156, 390] on div "Have you tried recreational hemp or cannabis products before?" at bounding box center [163, 381] width 156 height 26
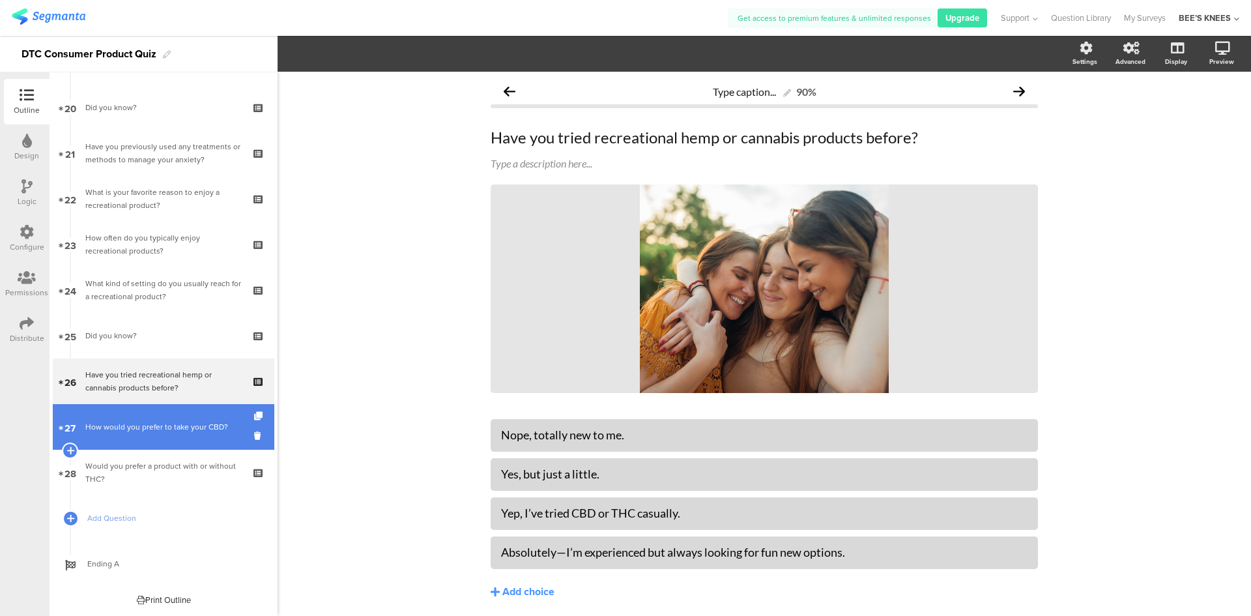
click at [157, 444] on link "27 How would you prefer to take your CBD?" at bounding box center [164, 427] width 222 height 46
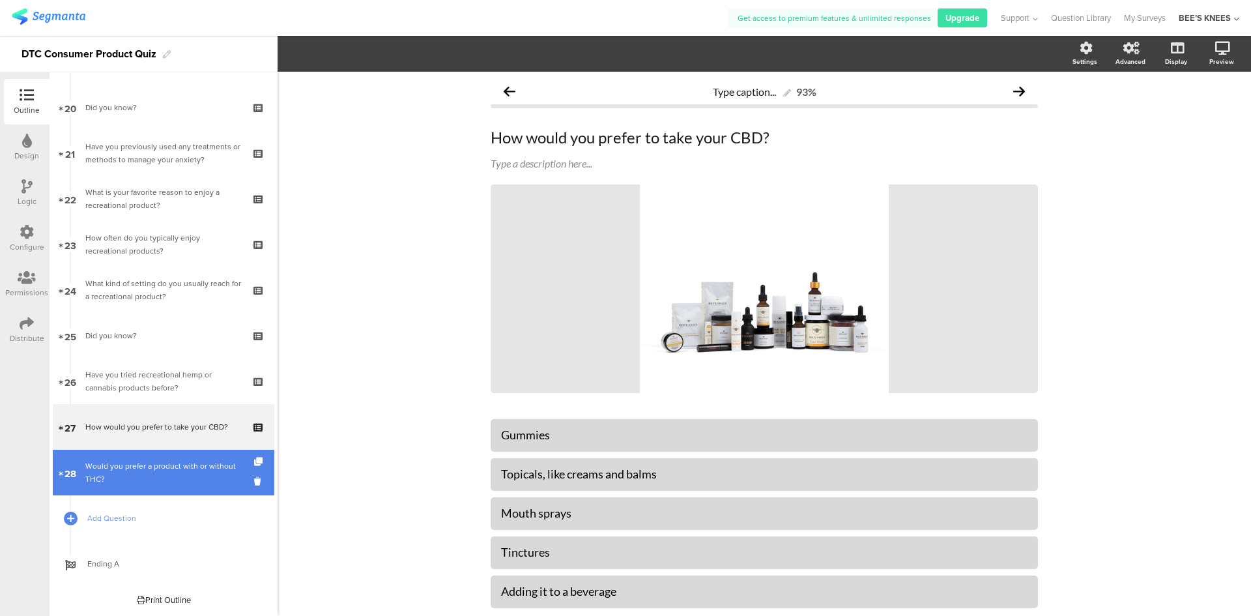
click at [164, 480] on div "Would you prefer a product with or without THC?" at bounding box center [163, 472] width 156 height 26
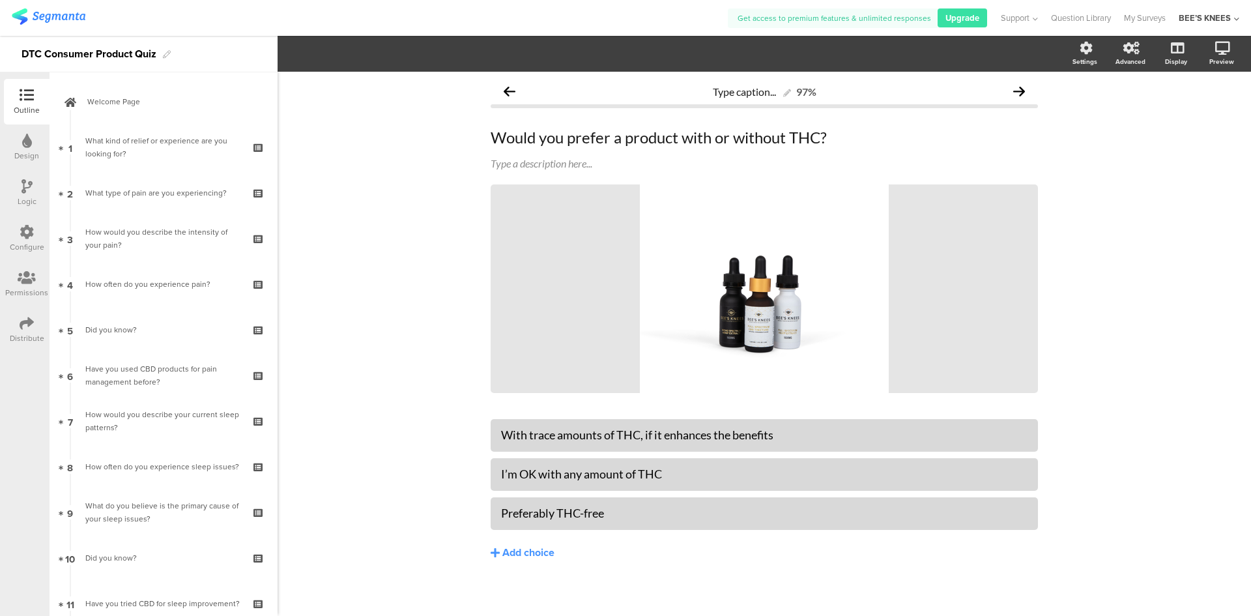
drag, startPoint x: 1023, startPoint y: 18, endPoint x: 1089, endPoint y: 95, distance: 102.1
click at [1089, 95] on div "Type caption... 97% Would you prefer a product with or without THC? Would you p…" at bounding box center [764, 346] width 973 height 549
click at [1015, 22] on span "Support" at bounding box center [1015, 18] width 29 height 12
click at [928, 63] on div "Help Center" at bounding box center [955, 60] width 163 height 29
click at [1168, 121] on icon at bounding box center [1175, 116] width 14 height 12
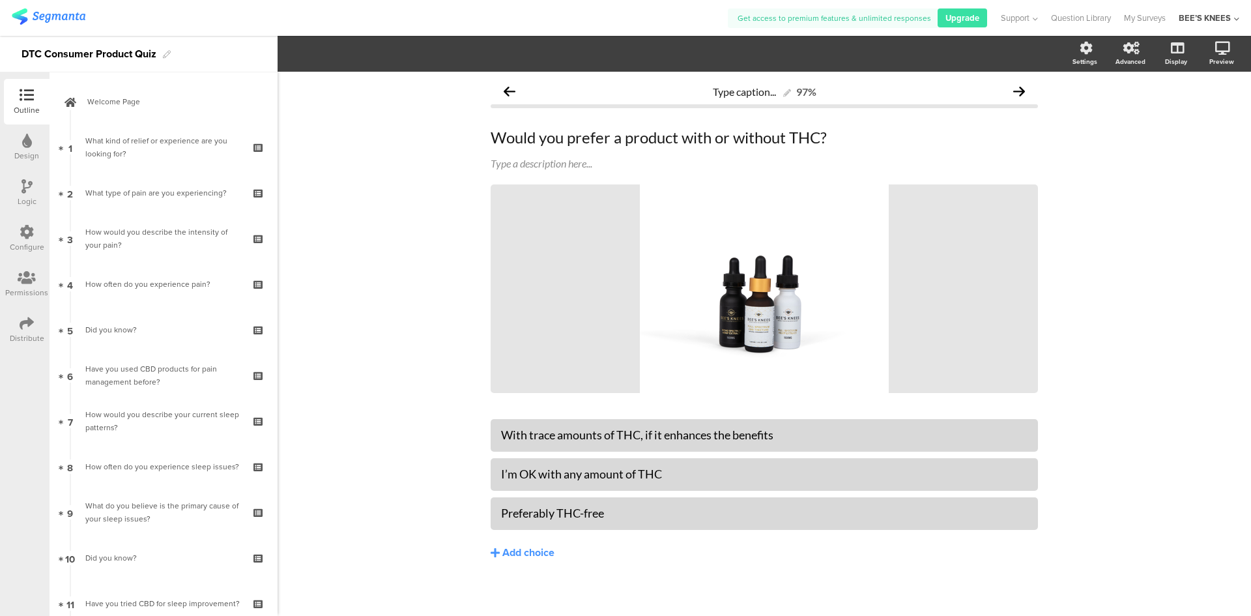
click at [28, 187] on icon at bounding box center [27, 186] width 11 height 14
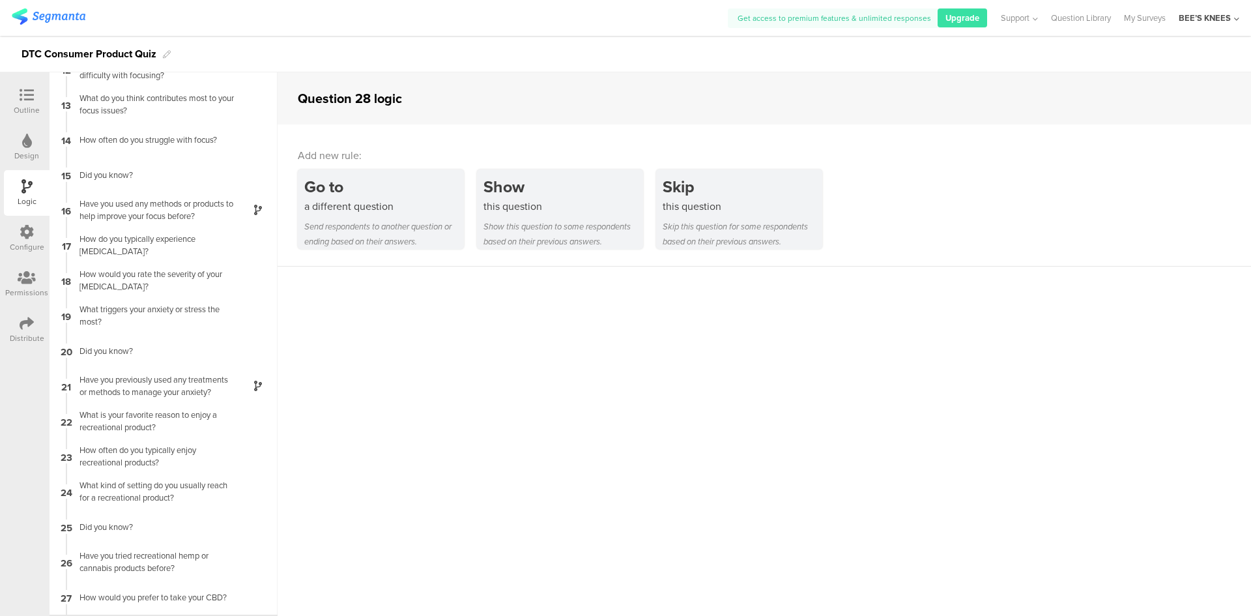
scroll to position [442, 0]
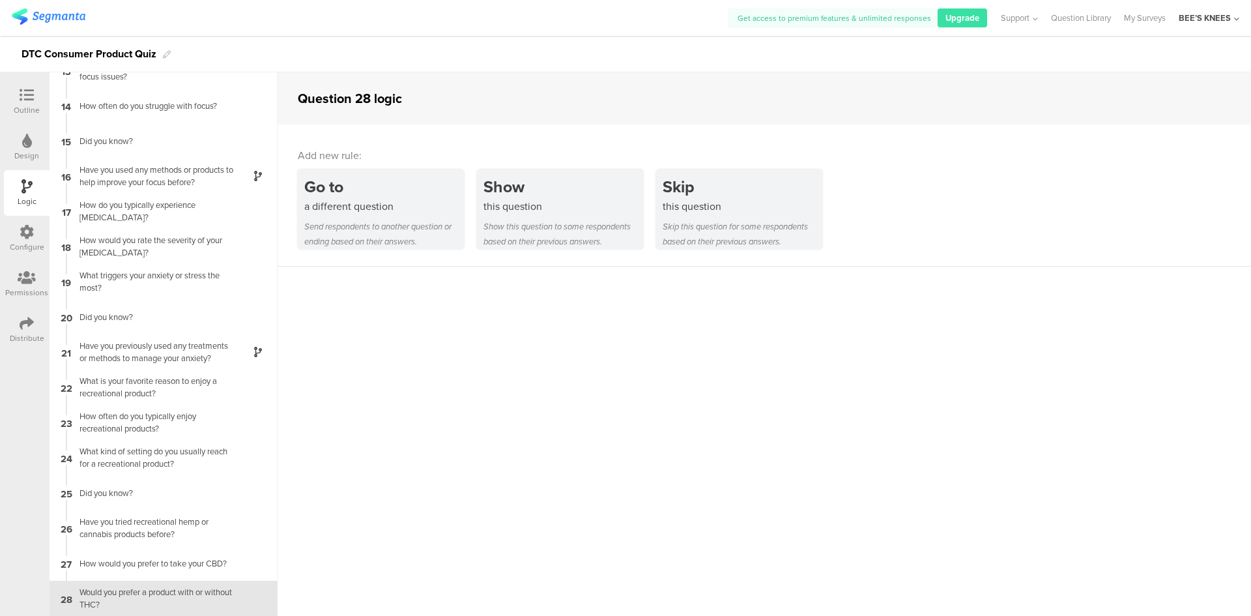
click at [31, 244] on div "Configure" at bounding box center [27, 247] width 35 height 12
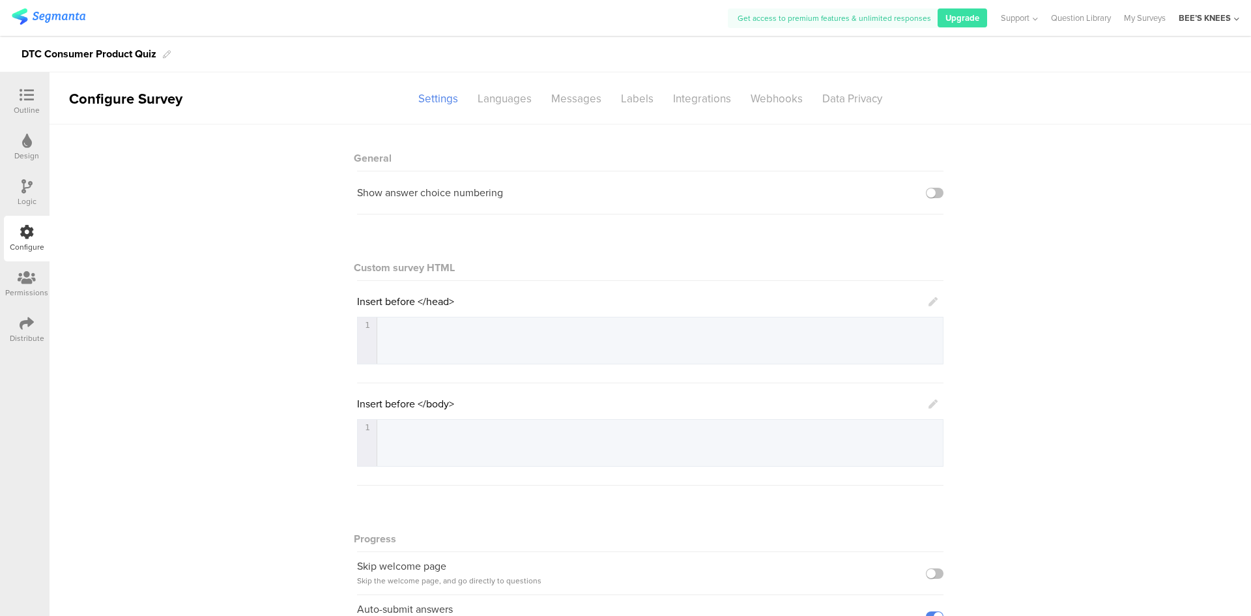
click at [29, 194] on div at bounding box center [27, 187] width 11 height 16
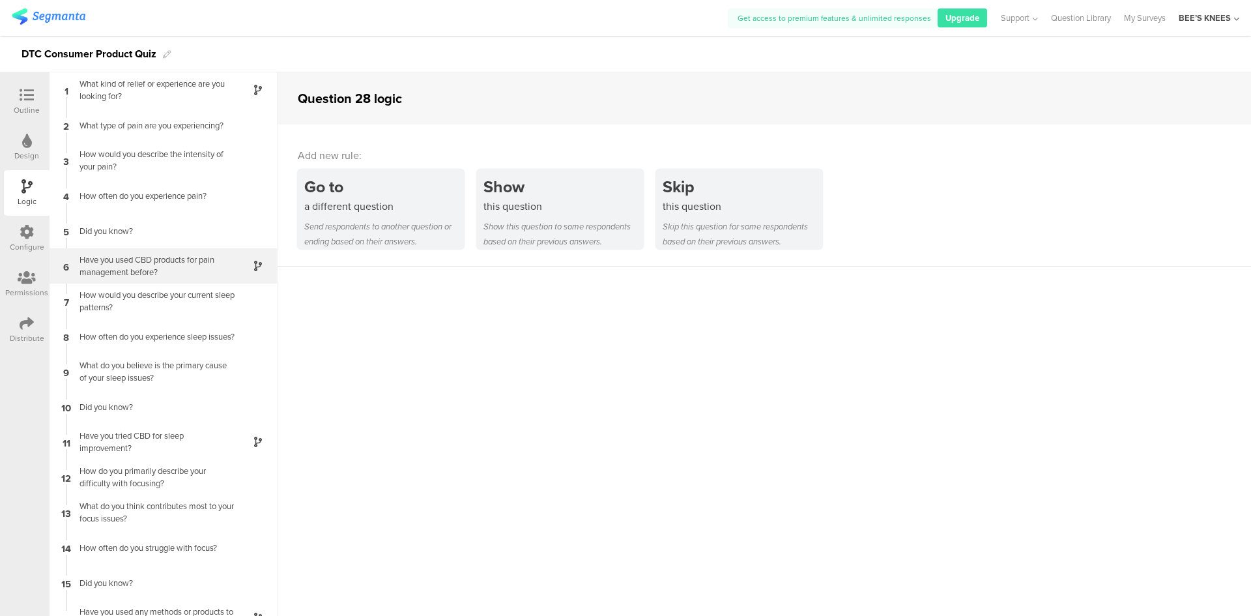
click at [180, 269] on div "Have you used CBD products for pain management before?" at bounding box center [153, 265] width 163 height 25
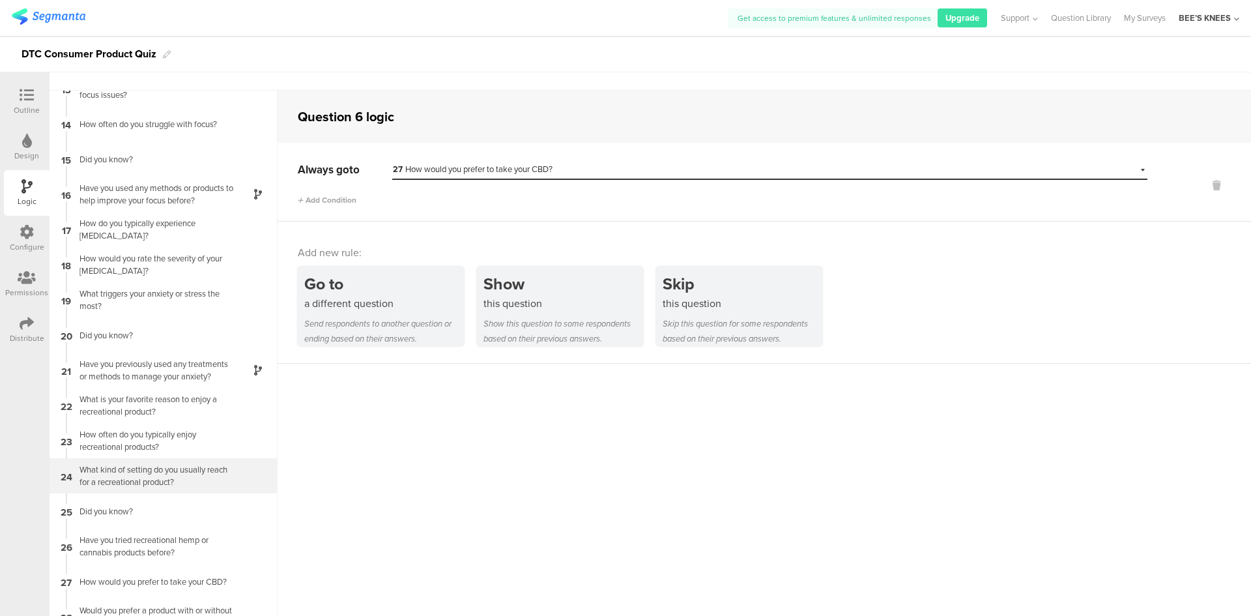
scroll to position [52, 0]
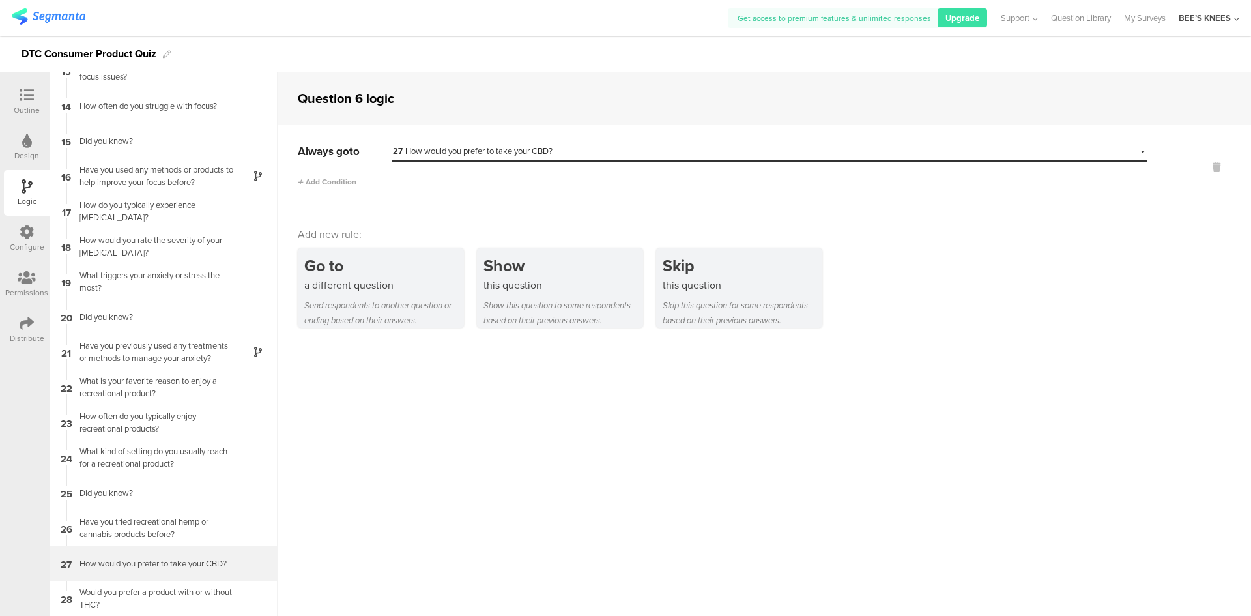
click at [150, 557] on div "How would you prefer to take your CBD?" at bounding box center [153, 563] width 163 height 12
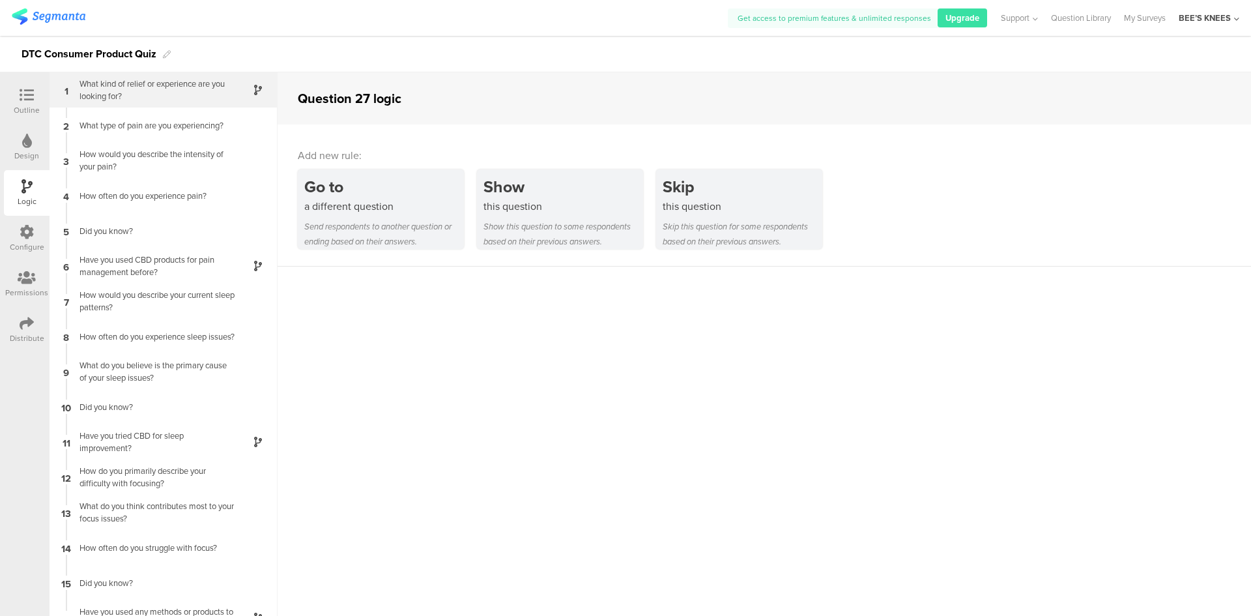
click at [140, 82] on div "What kind of relief or experience are you looking for?" at bounding box center [153, 90] width 163 height 25
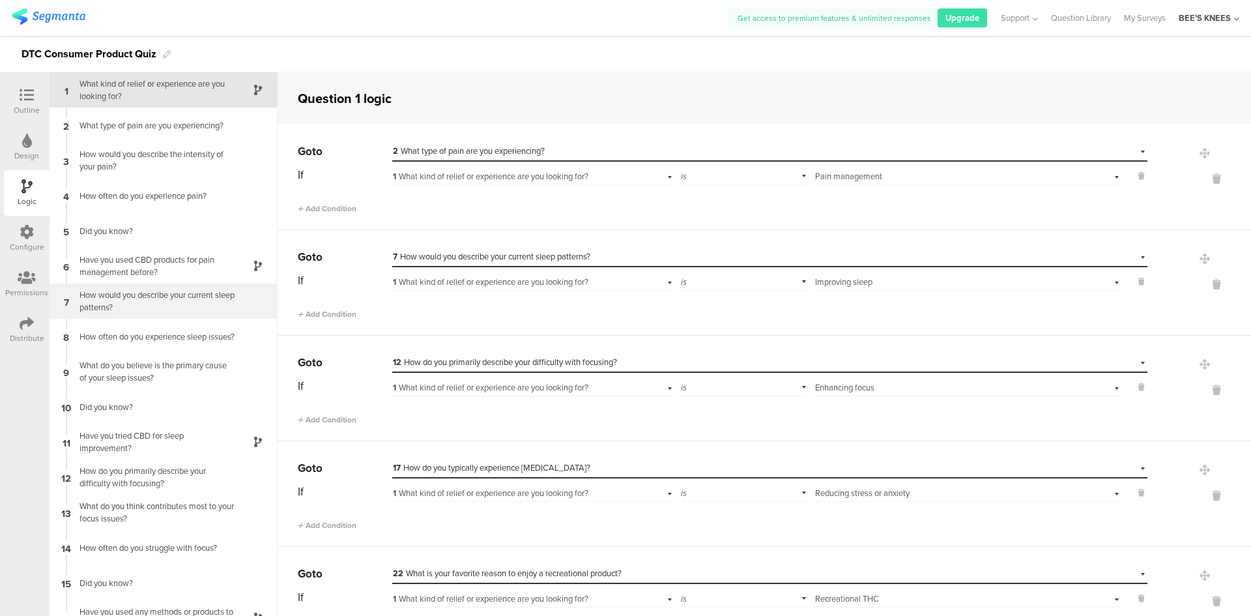
click at [164, 304] on div "How would you describe your current sleep patterns?" at bounding box center [153, 301] width 163 height 25
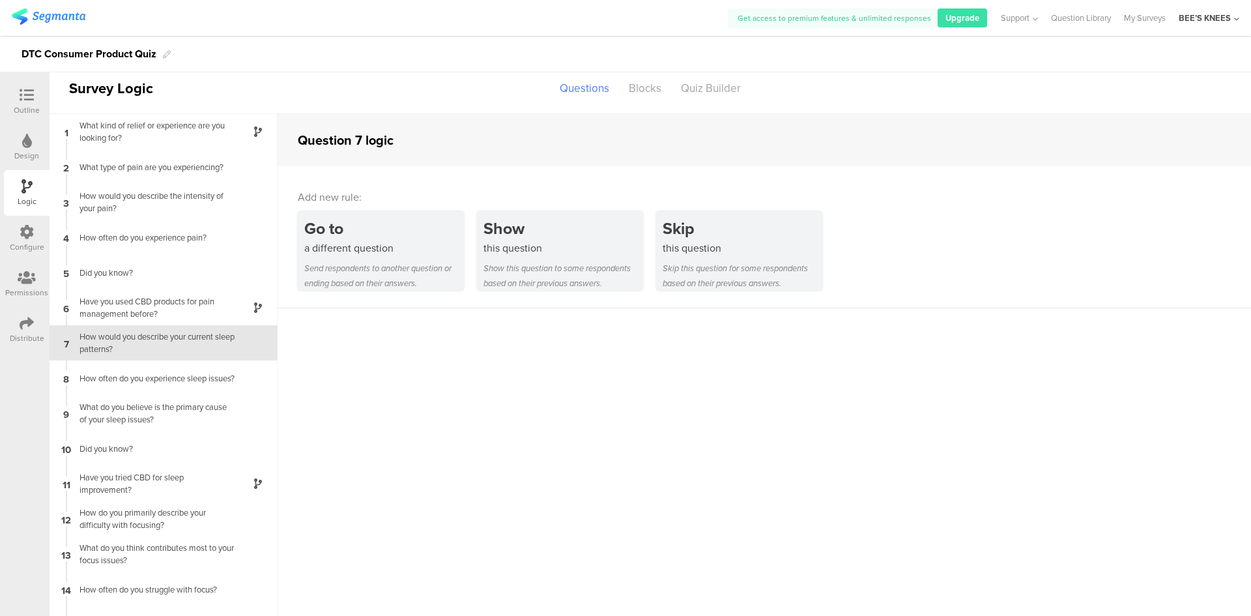
scroll to position [9, 0]
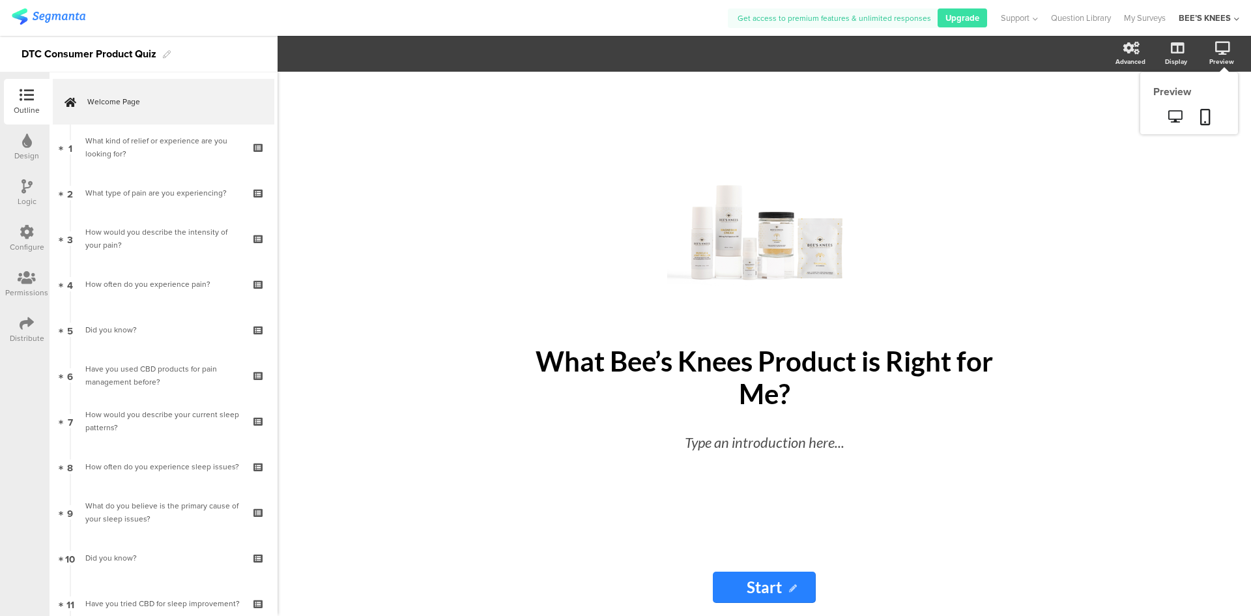
click at [1219, 51] on icon at bounding box center [1222, 48] width 15 height 13
click at [1173, 113] on icon at bounding box center [1175, 116] width 14 height 12
